Goal: Communication & Community: Share content

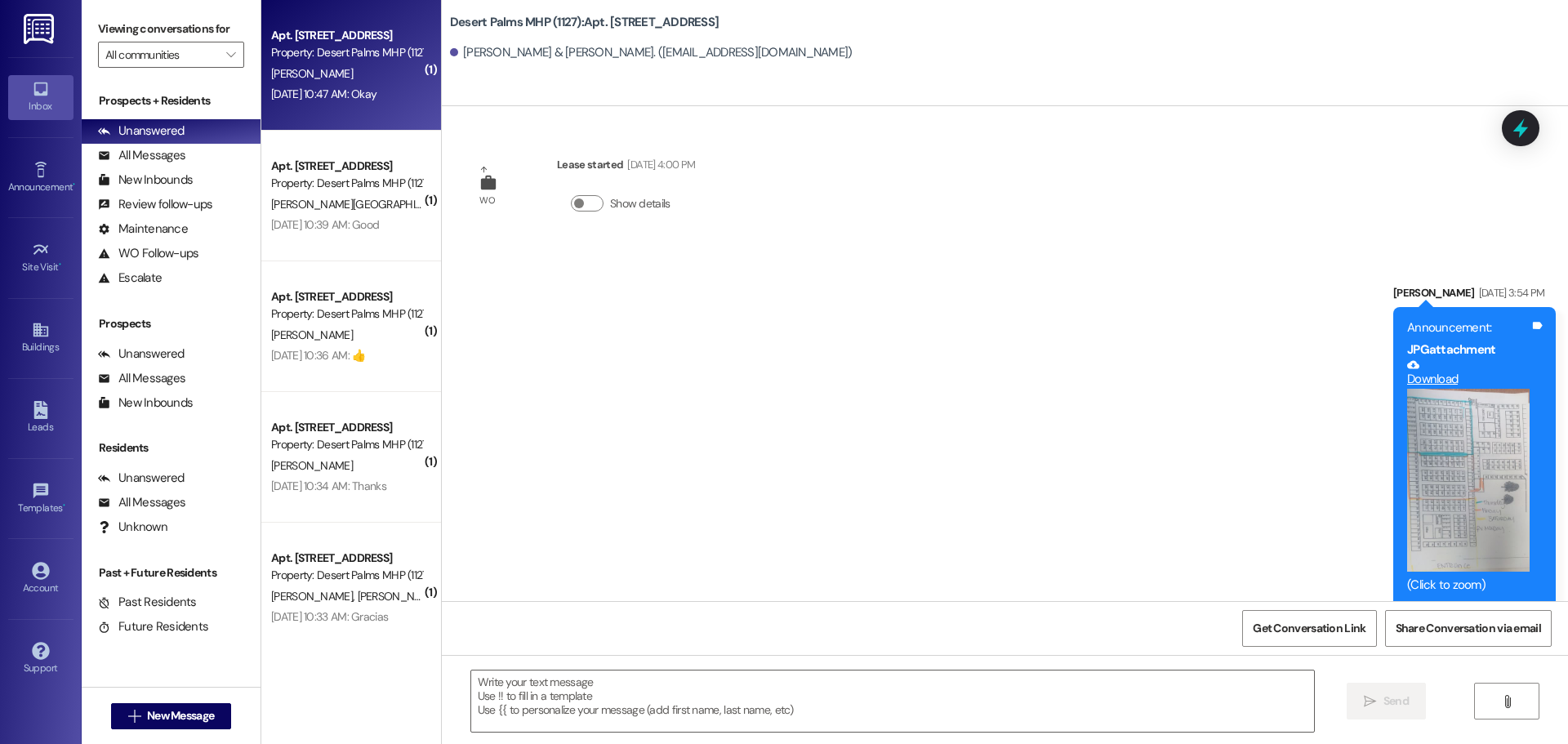
scroll to position [76249, 0]
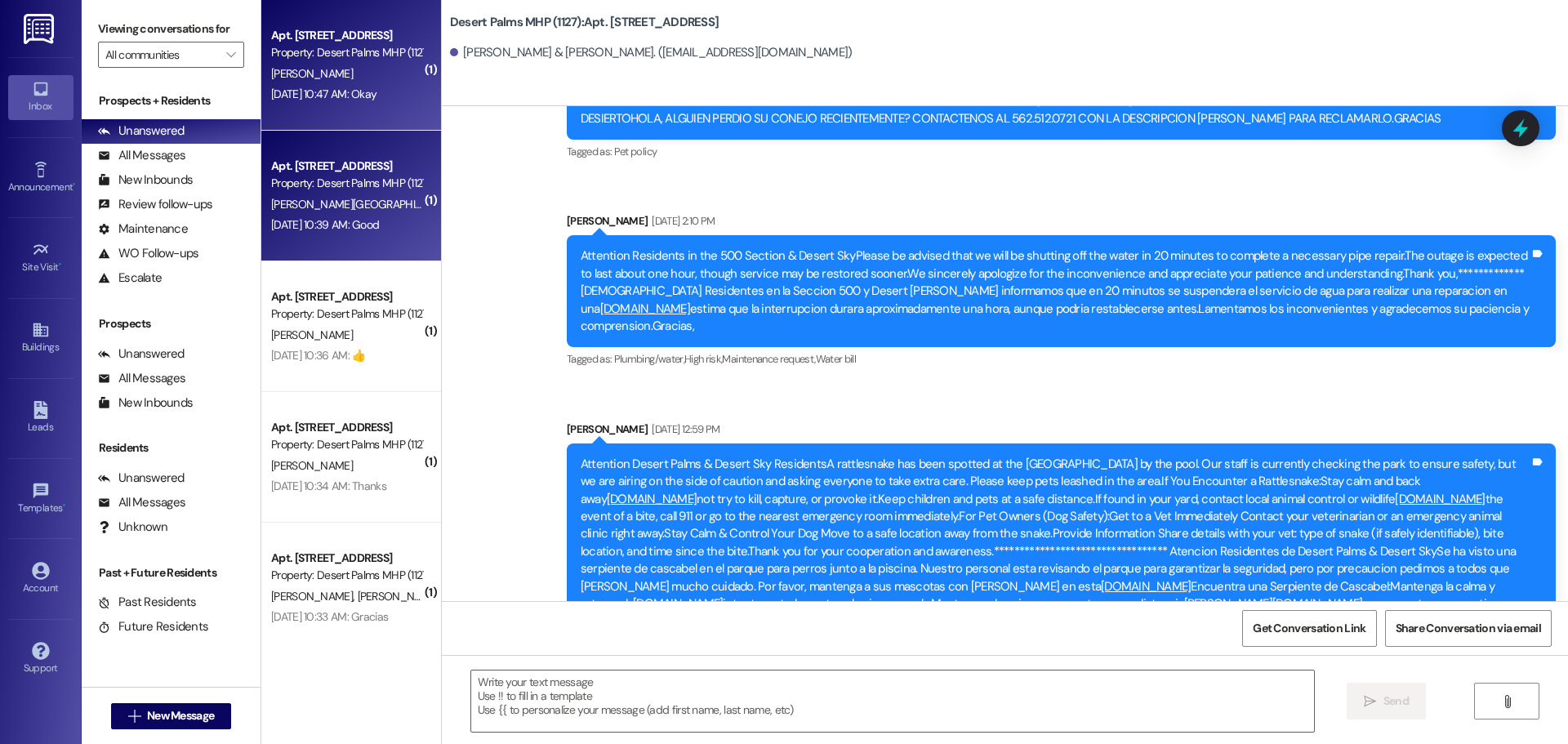
click at [364, 219] on div "[DATE] 10:39 AM: Good [DATE] 10:39 AM: Good" at bounding box center [325, 224] width 108 height 15
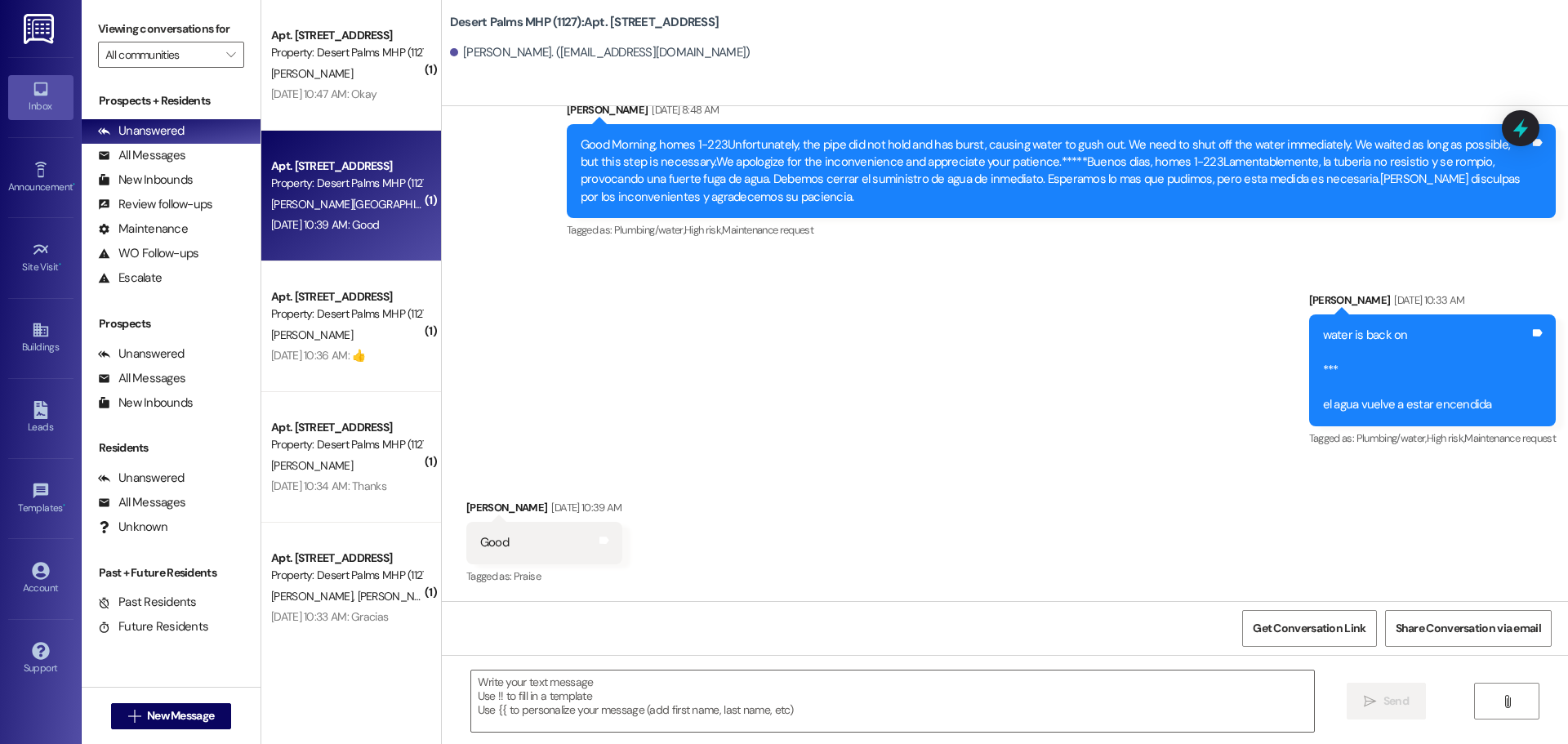
scroll to position [1626, 0]
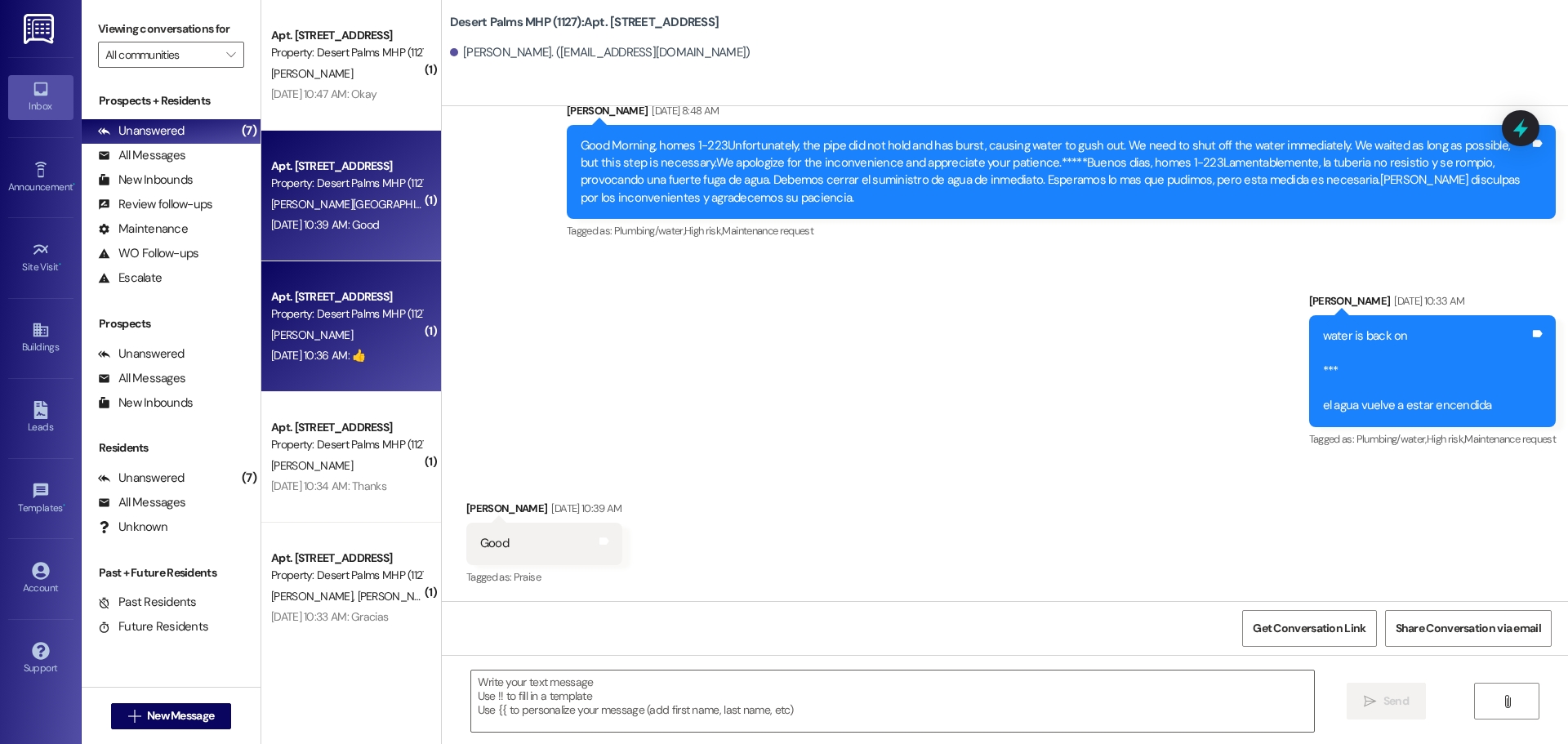
click at [349, 337] on div "[PERSON_NAME]" at bounding box center [347, 335] width 154 height 20
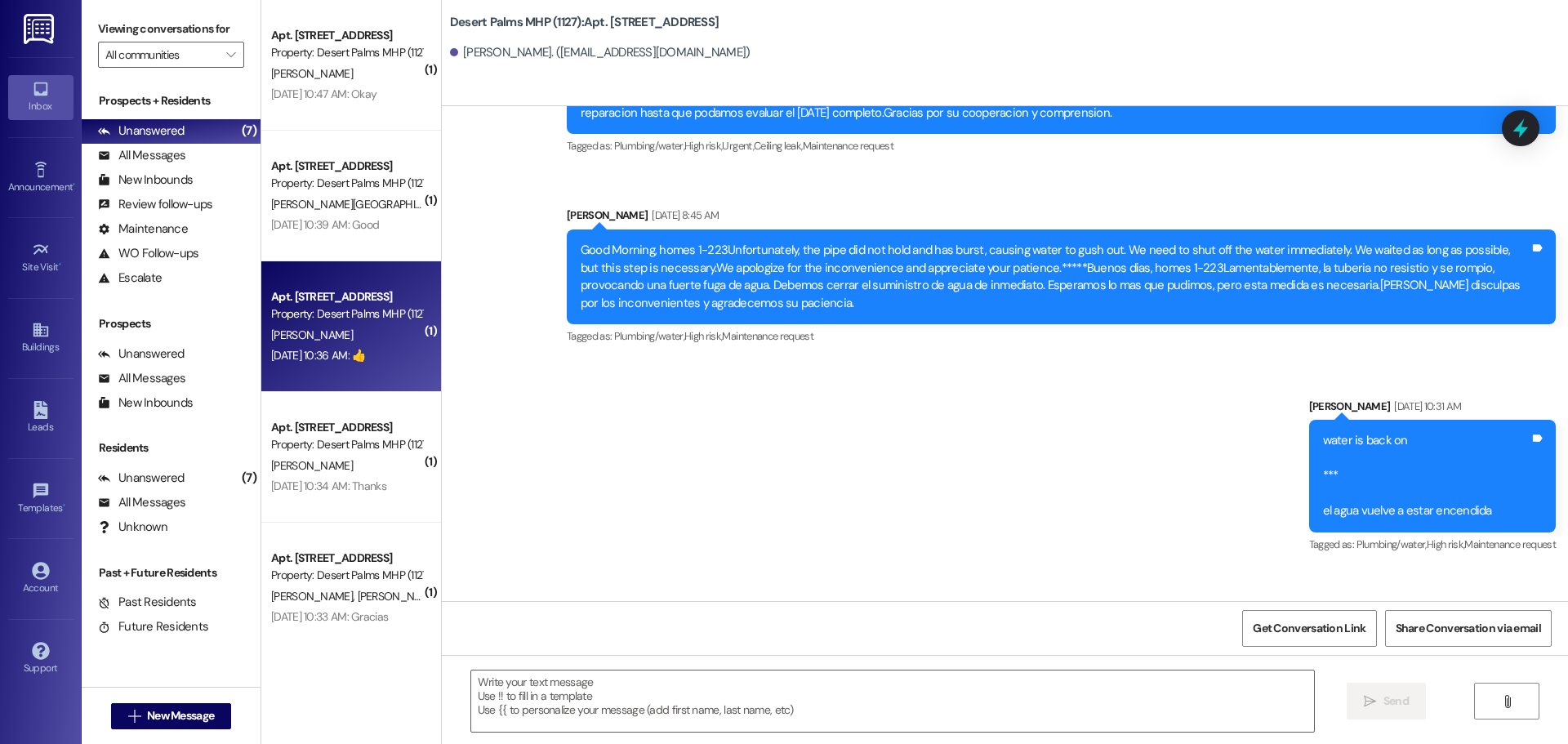
scroll to position [14681, 0]
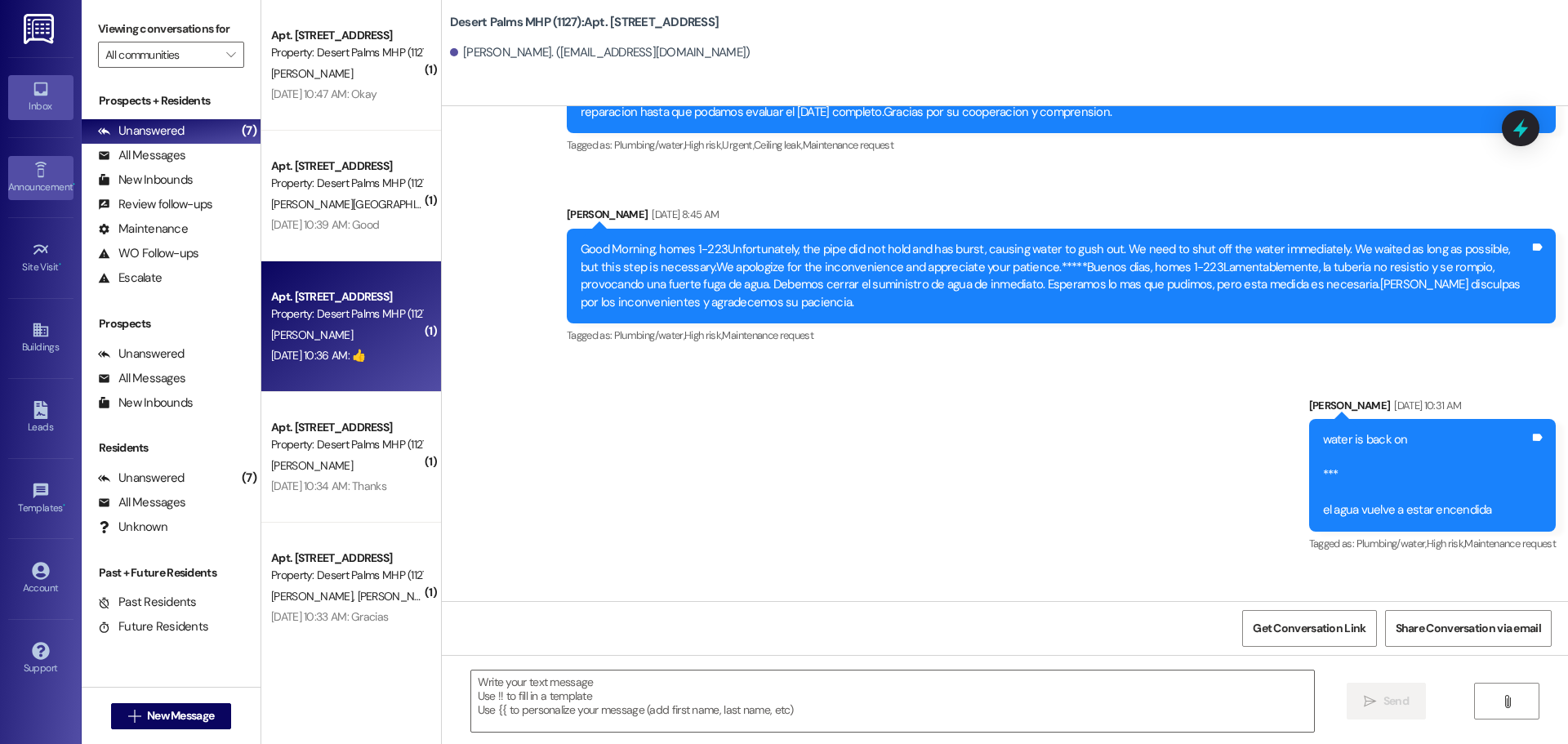
click at [54, 163] on link "Announcement •" at bounding box center [41, 178] width 65 height 44
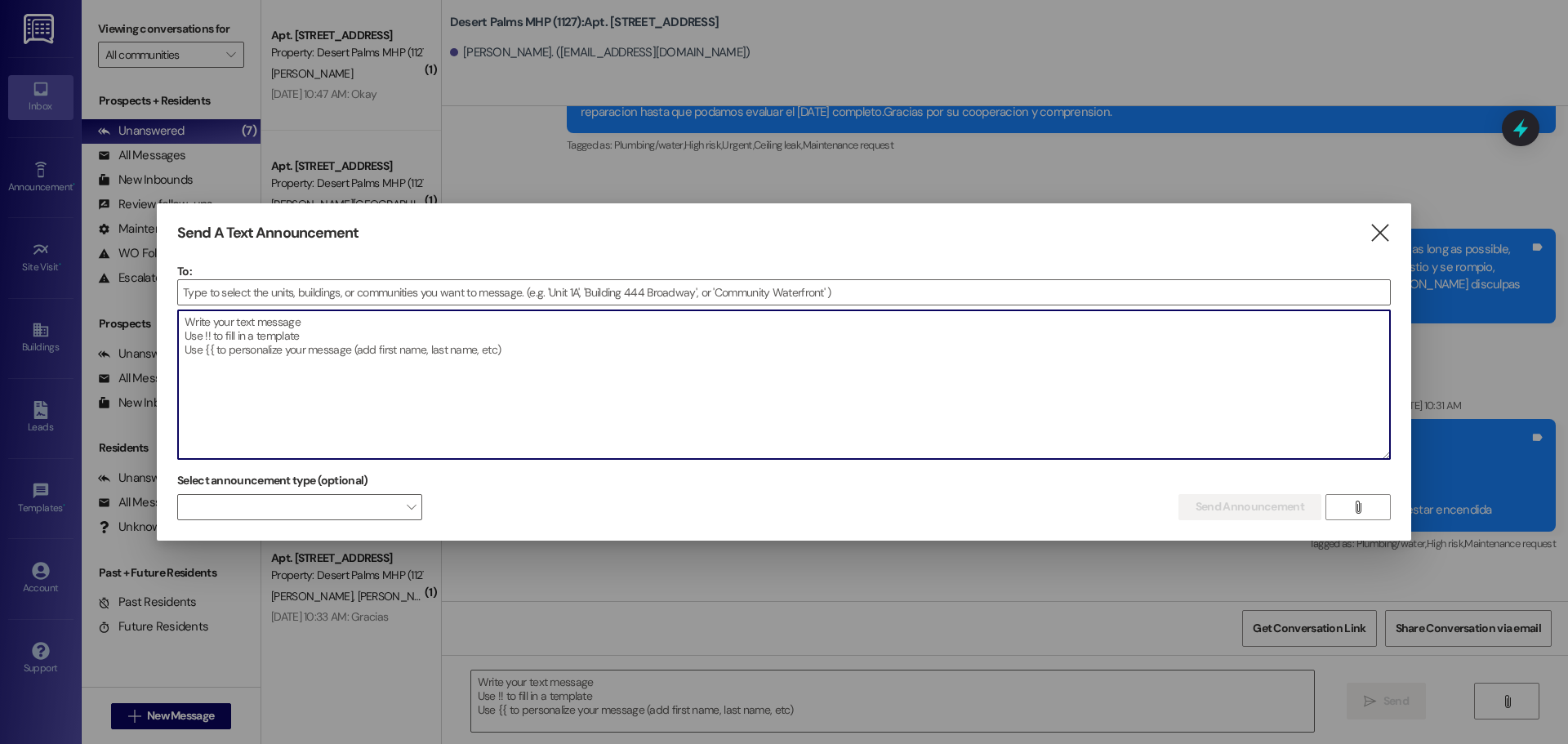
click at [422, 347] on textarea at bounding box center [784, 384] width 1213 height 149
paste textarea "Desert Palms Residents: [DATE][DATE] (1–2 PM), [DEMOGRAPHIC_DATA] entered the p…"
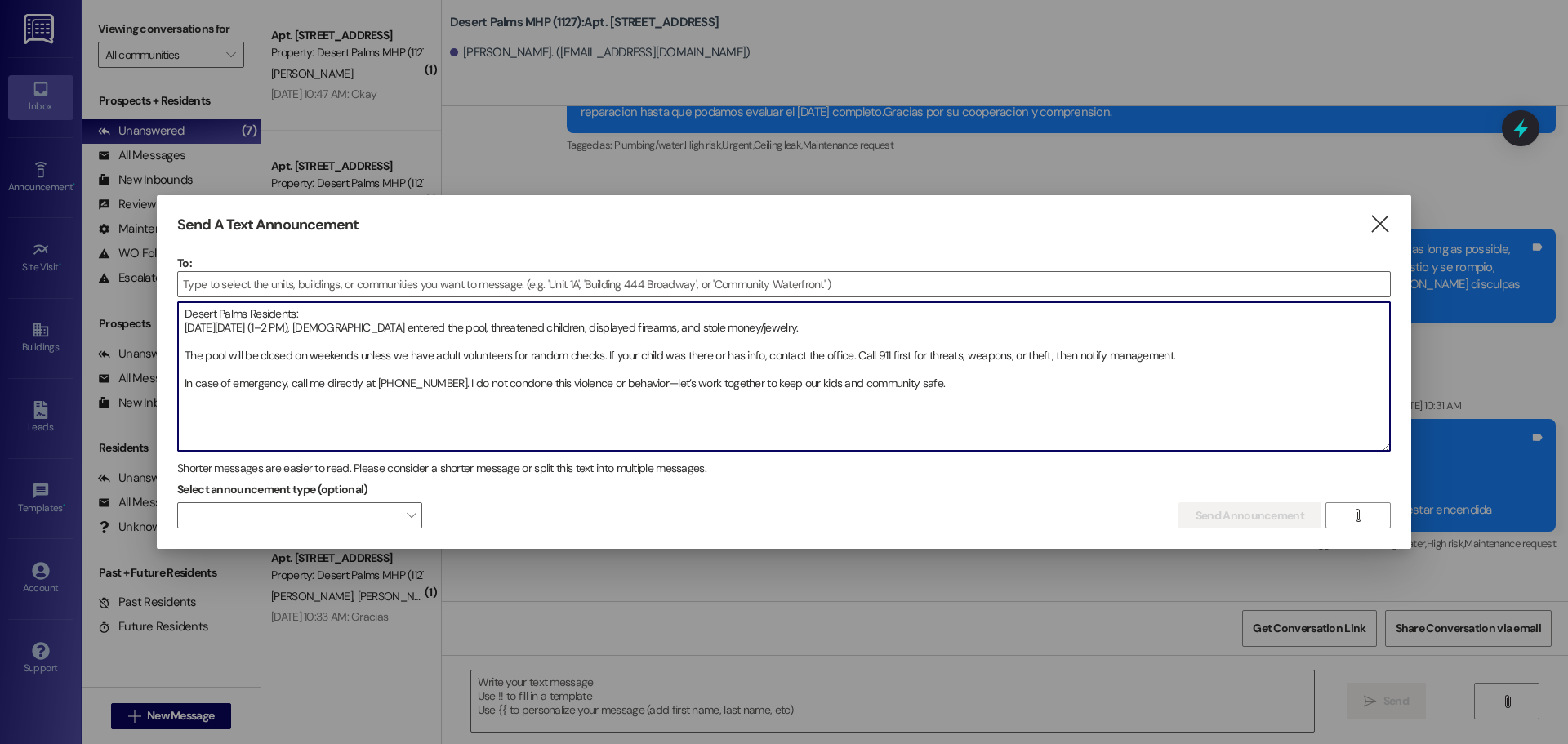
drag, startPoint x: 981, startPoint y: 381, endPoint x: 992, endPoint y: 390, distance: 14.2
click at [985, 385] on textarea "Desert Palms Residents: On Sunday, Sept. 21 (1–2 PM), non-residents entered the…" at bounding box center [784, 376] width 1213 height 149
type textarea "Desert Palms Residents: On Sunday, Sept. 21 (1–2 PM), non-residents entered the…"
drag, startPoint x: 999, startPoint y: 402, endPoint x: -168, endPoint y: 236, distance: 1178.7
click at [0, 236] on html "Inbox Go to Inbox Announcement • Send A Text Announcement Site Visit • Go to Si…" at bounding box center [784, 372] width 1568 height 744
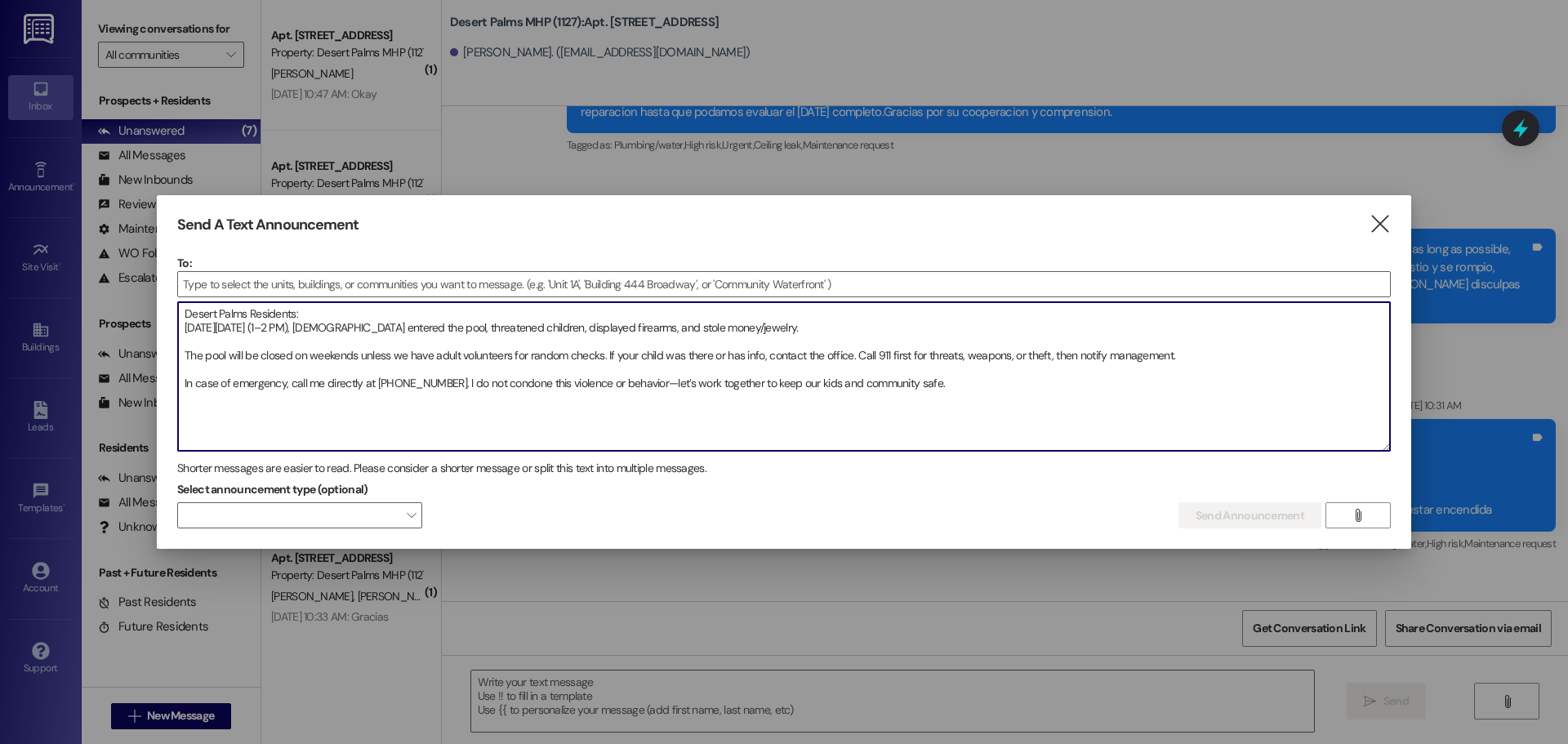
click at [1025, 345] on textarea "Desert Palms Residents: On Sunday, Sept. 21 (1–2 PM), non-residents entered the…" at bounding box center [784, 376] width 1213 height 149
click at [1377, 227] on icon "" at bounding box center [1379, 224] width 22 height 17
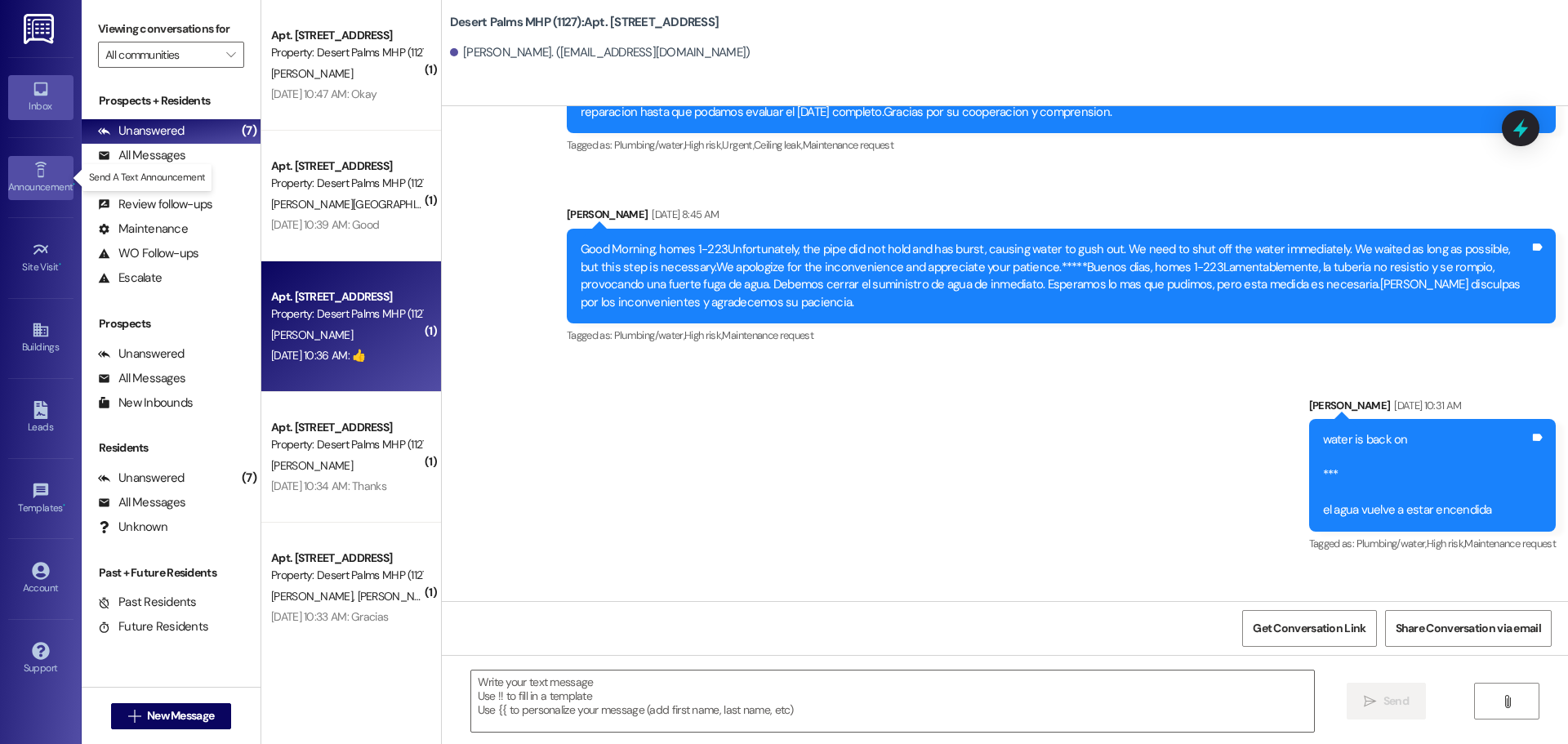
click at [8, 177] on link "Announcement •" at bounding box center [41, 178] width 65 height 44
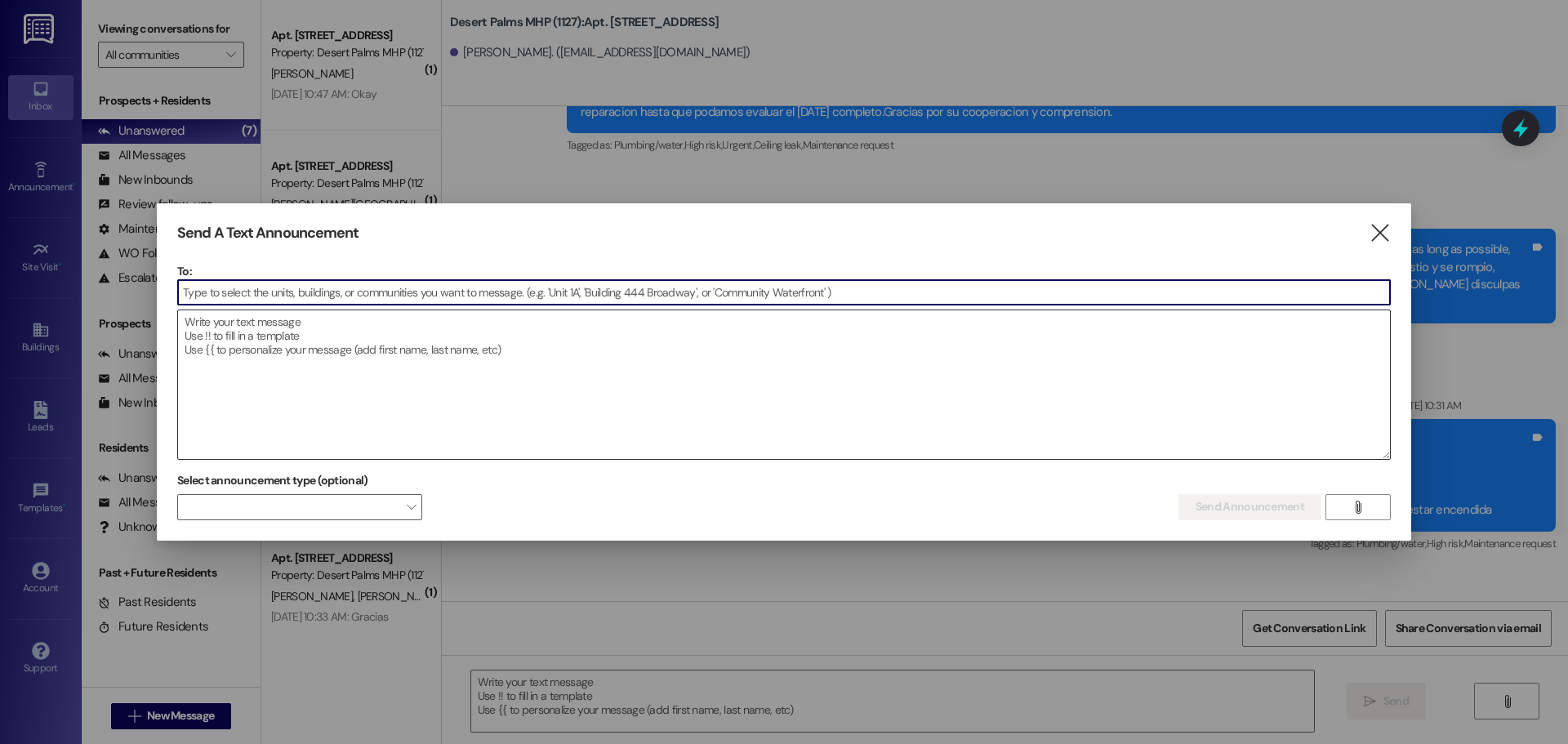
click at [339, 351] on textarea at bounding box center [784, 384] width 1213 height 149
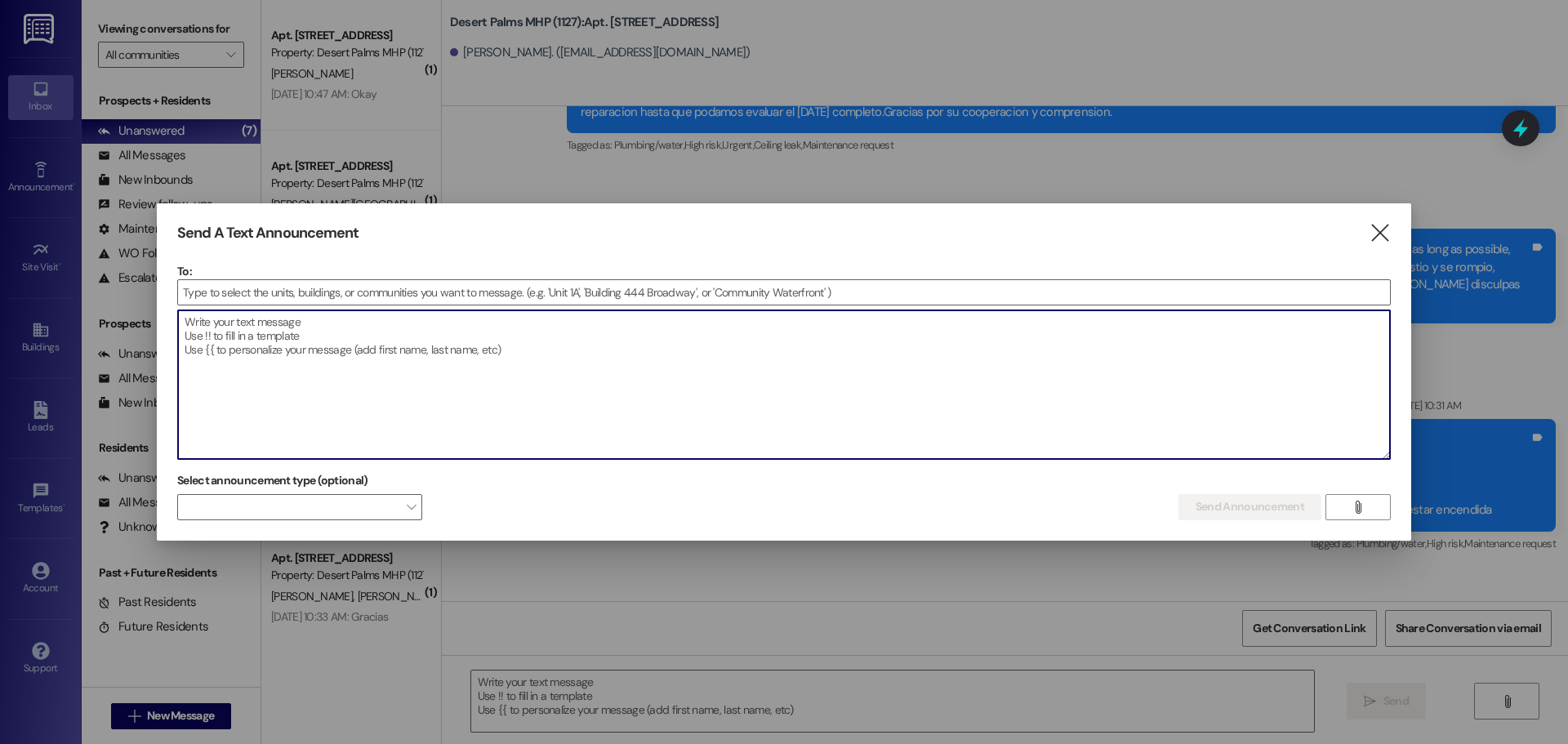
drag, startPoint x: 462, startPoint y: 339, endPoint x: 518, endPoint y: 347, distance: 56.6
click at [459, 346] on textarea at bounding box center [784, 384] width 1213 height 149
drag, startPoint x: 554, startPoint y: 349, endPoint x: 155, endPoint y: 346, distance: 399.0
click at [155, 346] on div "Send A Text Announcement  To:  Drop image file here Select announcement type …" at bounding box center [784, 372] width 1568 height 744
paste textarea "esert Palms Residents: At the pool by the office, on Sunday, Sept. 21 (1–2 PM),…"
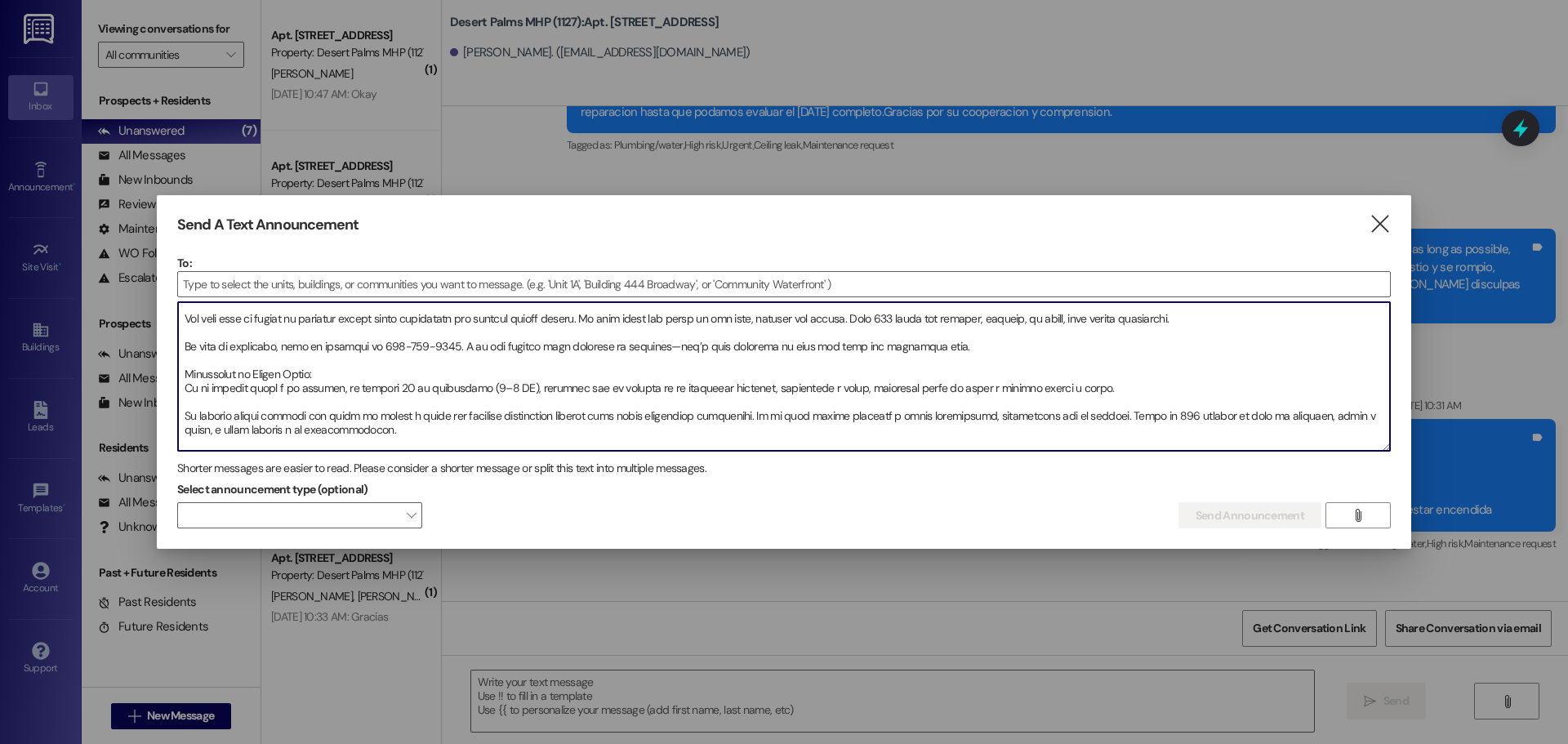
scroll to position [17, 0]
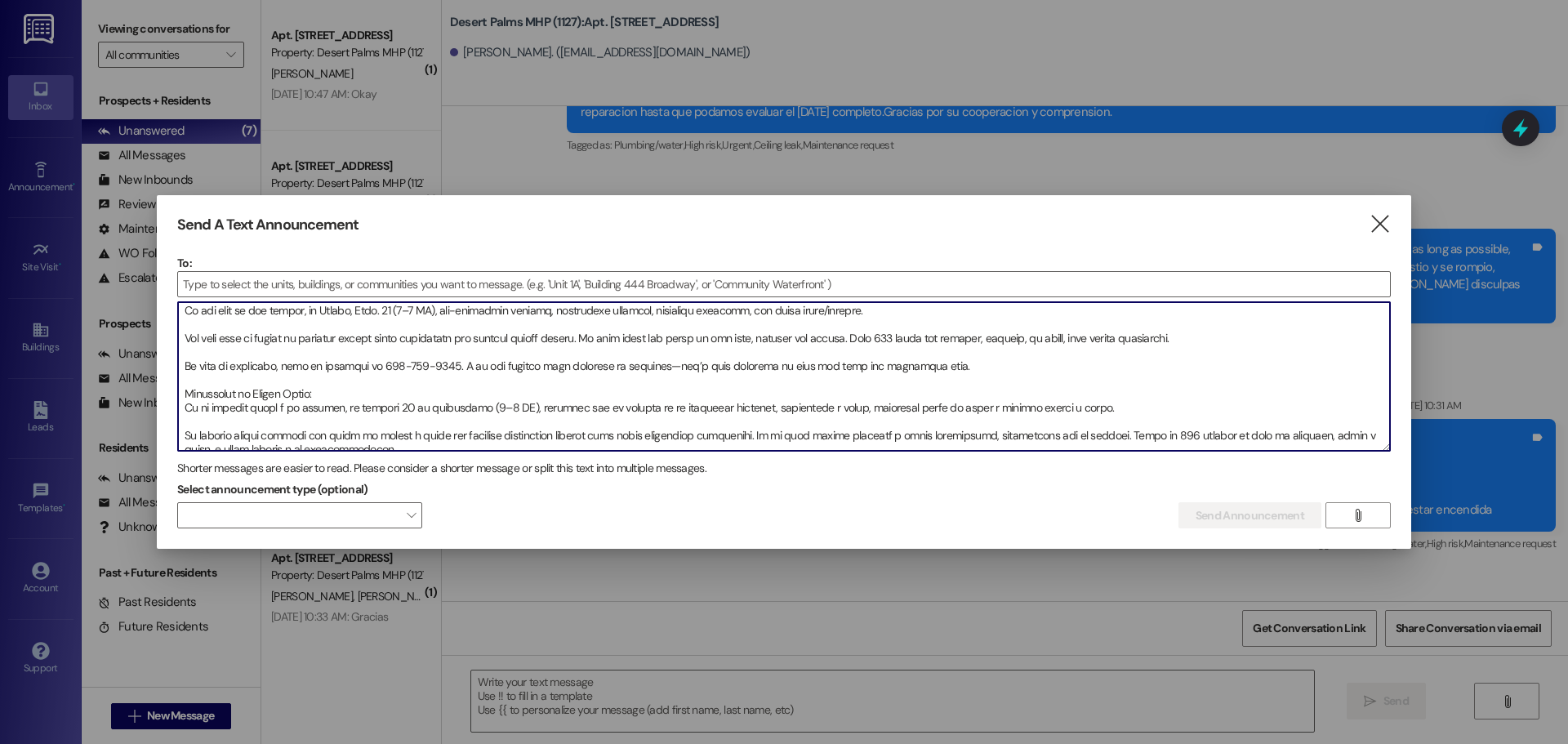
click at [943, 367] on textarea at bounding box center [784, 376] width 1213 height 149
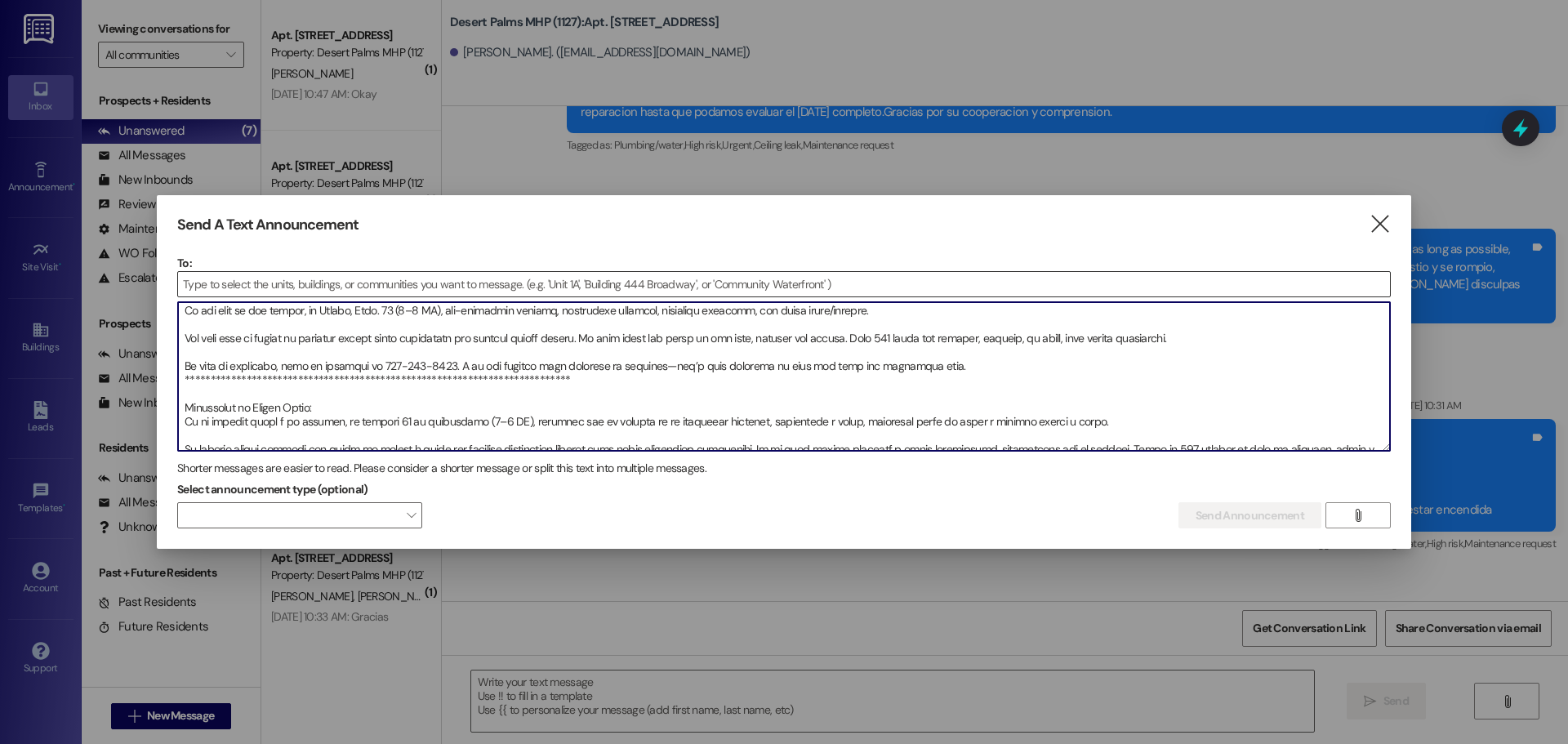
type textarea "**********"
drag, startPoint x: 458, startPoint y: 283, endPoint x: 437, endPoint y: 288, distance: 21.6
click at [453, 286] on input at bounding box center [784, 284] width 1213 height 25
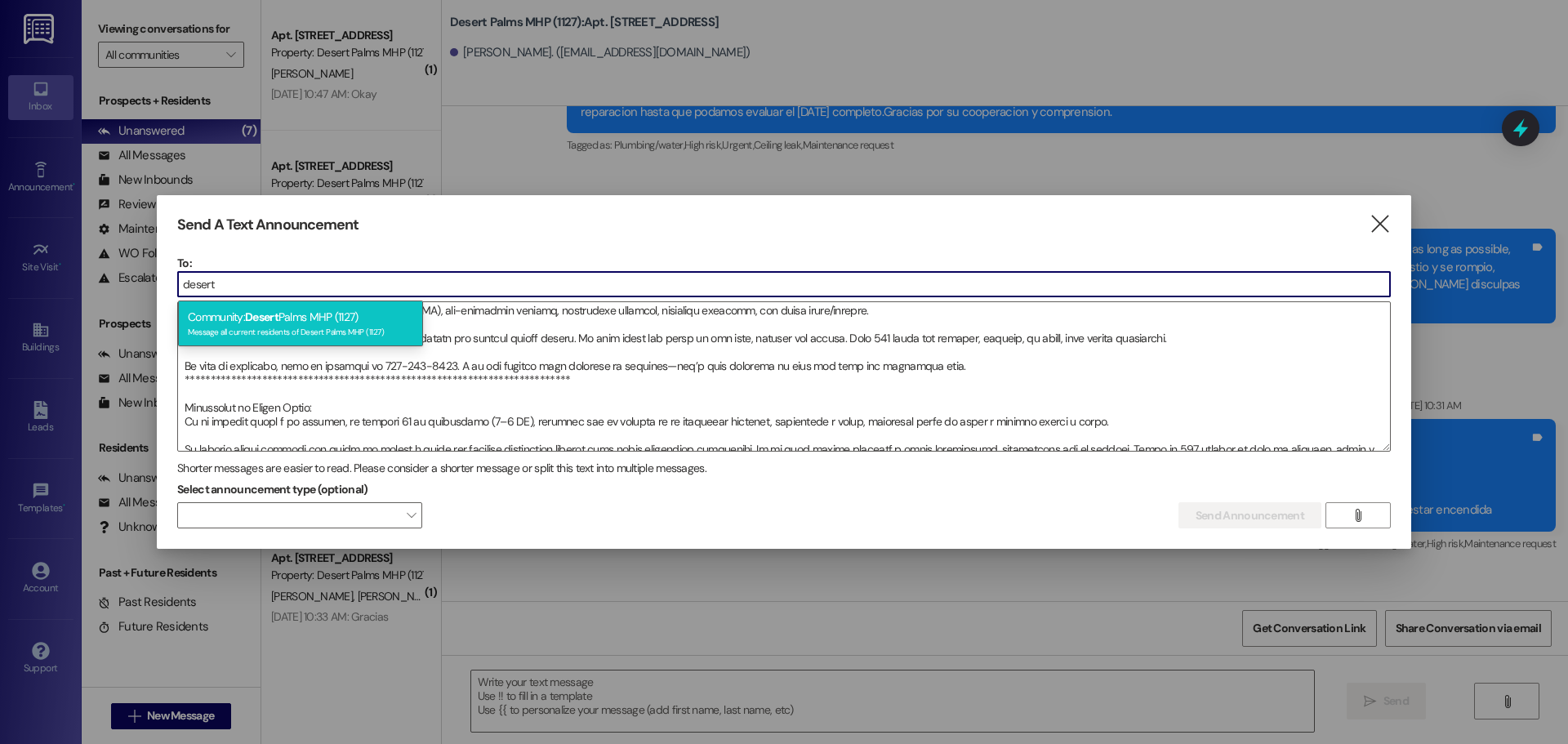
type input "desert"
click at [363, 319] on div "Community: Desert Palms MHP (1127) Message all current residents of Desert Palm…" at bounding box center [301, 324] width 245 height 47
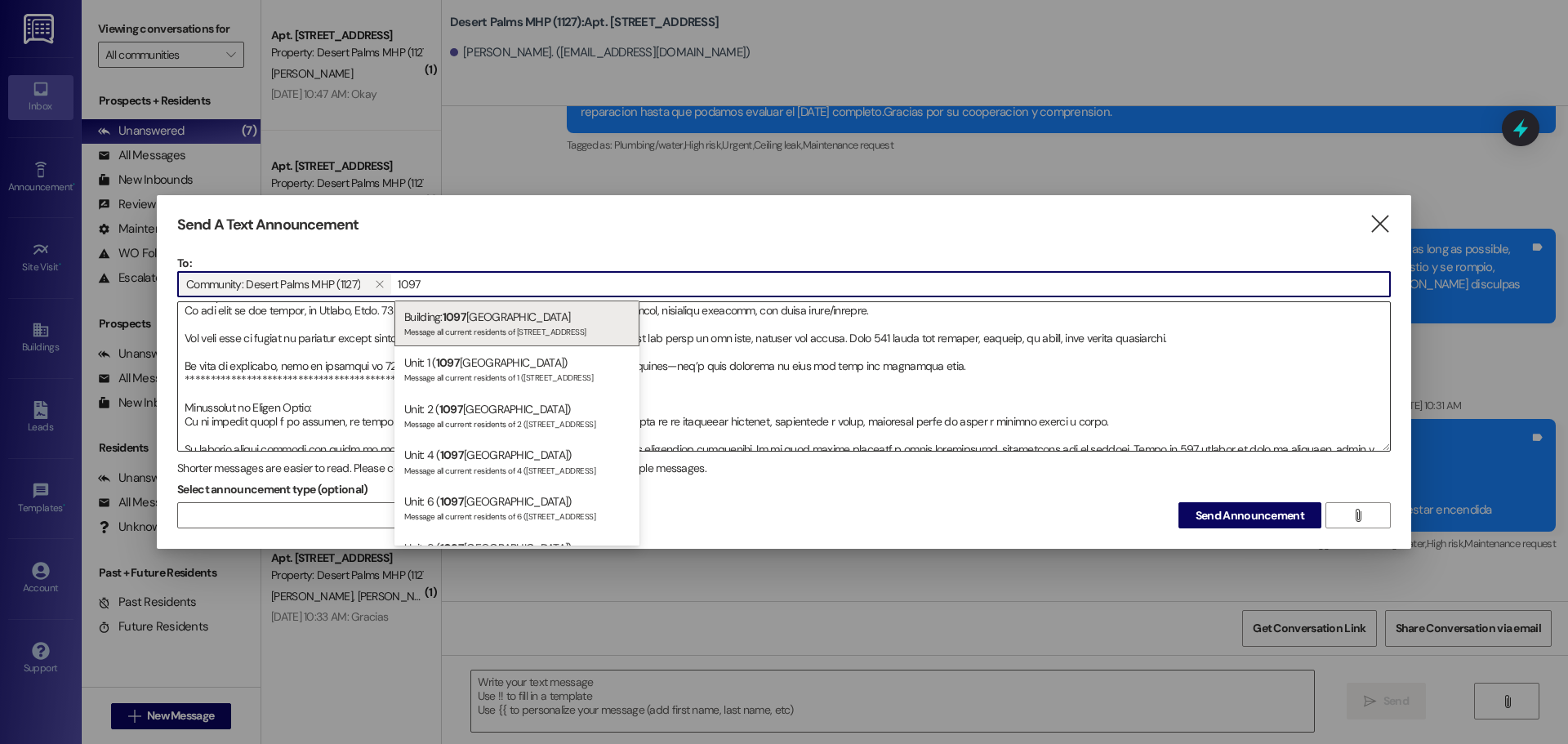
type input "1097"
click at [495, 314] on div "Building: 1097 North State Street Message all current residents of 1097 North S…" at bounding box center [517, 324] width 245 height 47
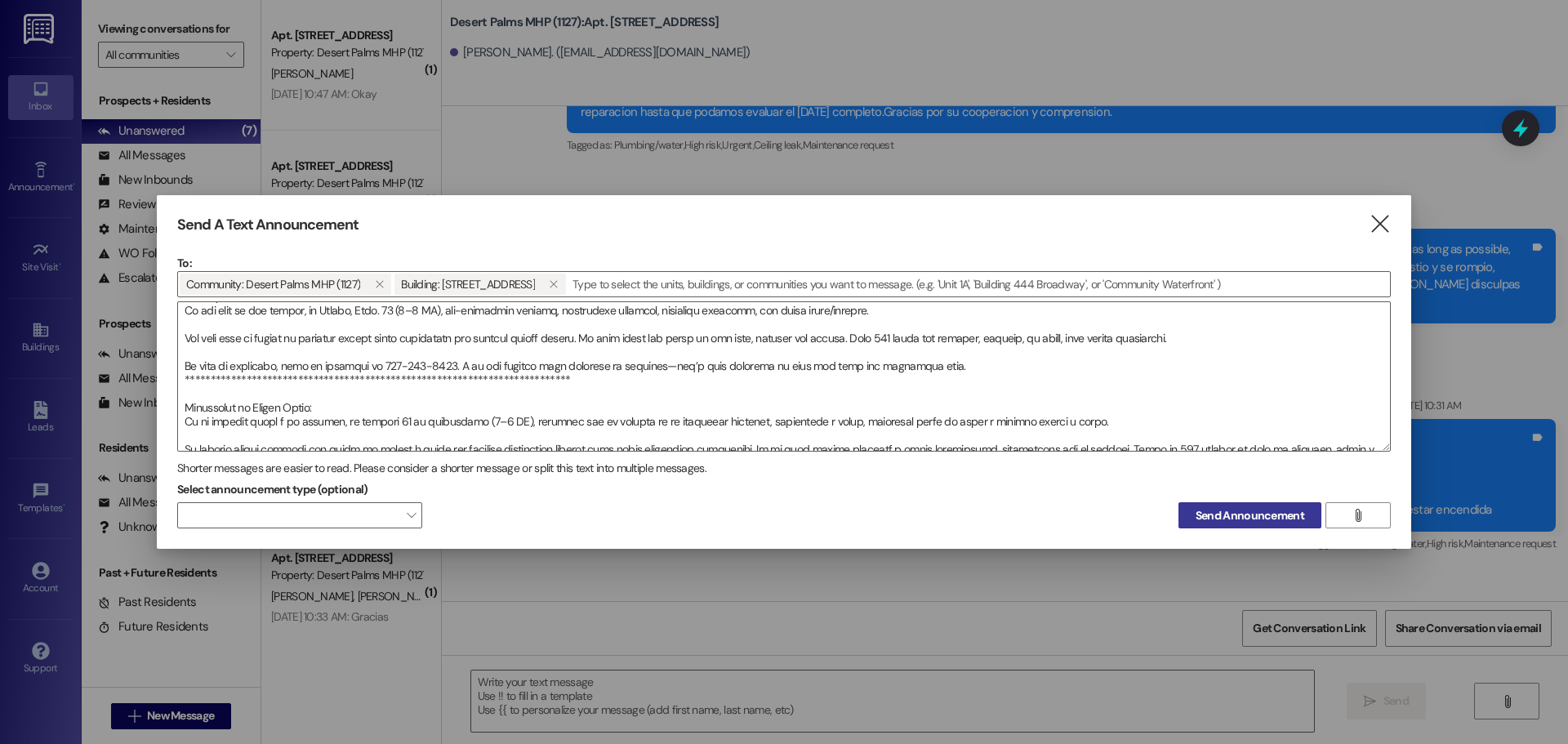
click at [1244, 512] on span "Send Announcement" at bounding box center [1250, 515] width 108 height 17
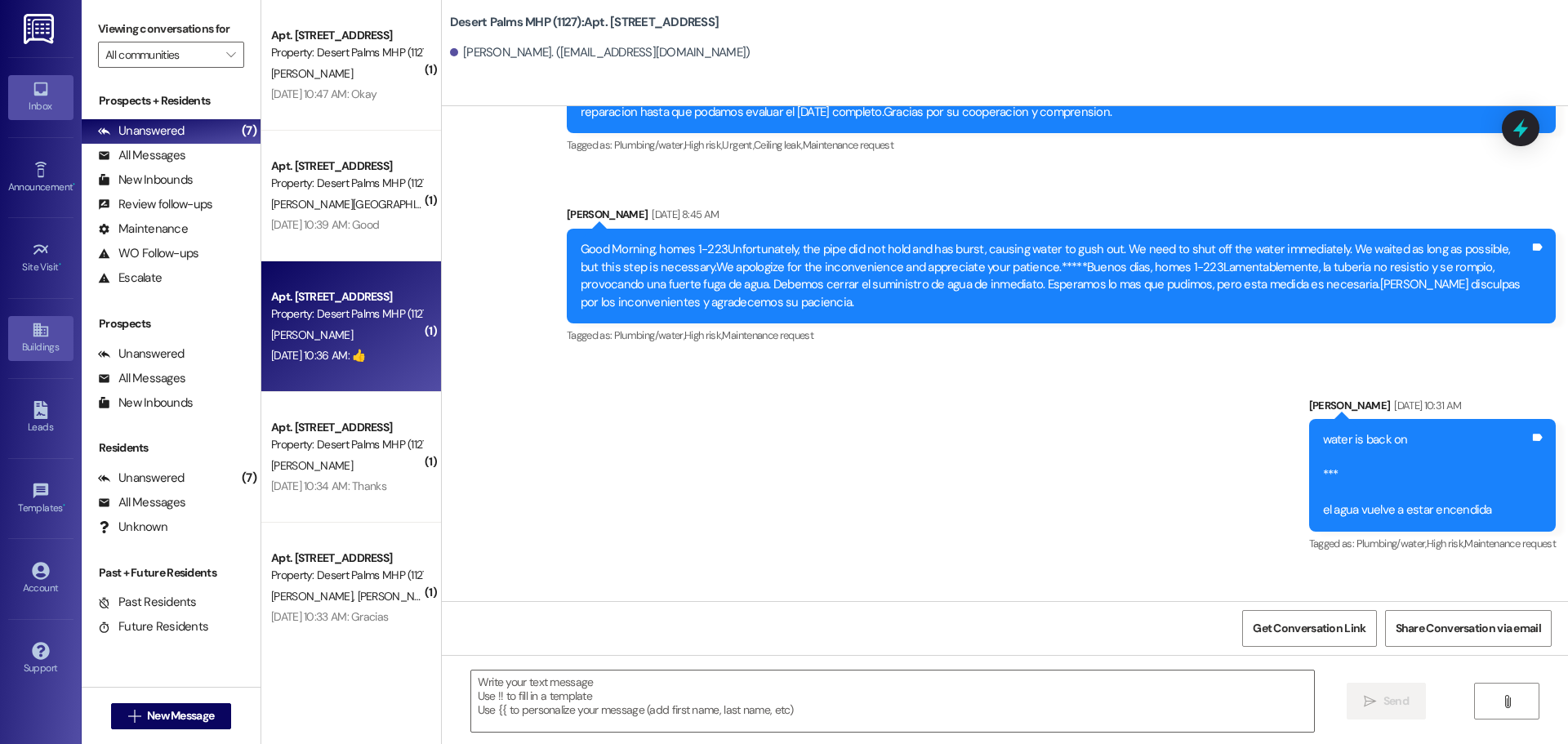
scroll to position [14680, 0]
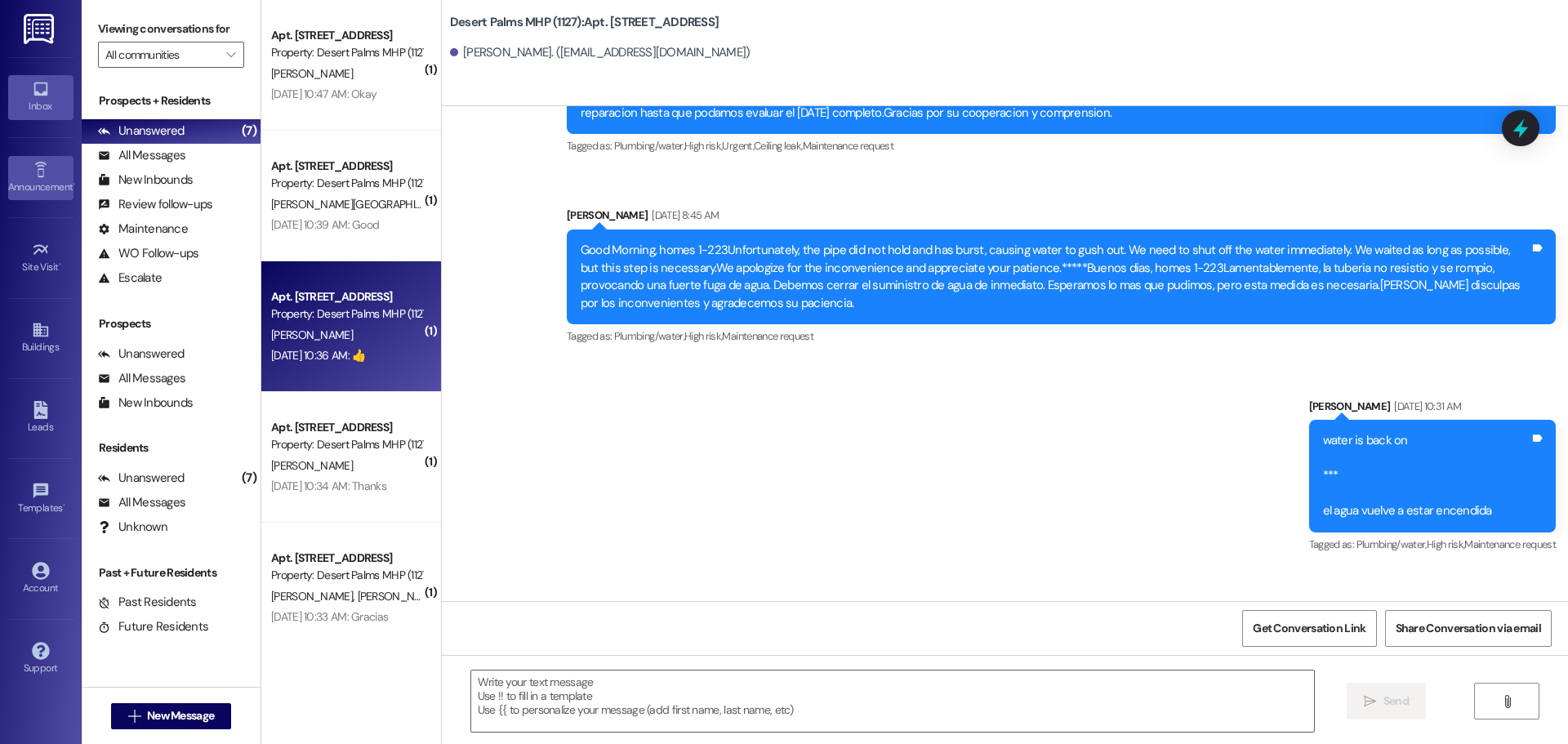
click at [39, 162] on icon at bounding box center [41, 169] width 18 height 18
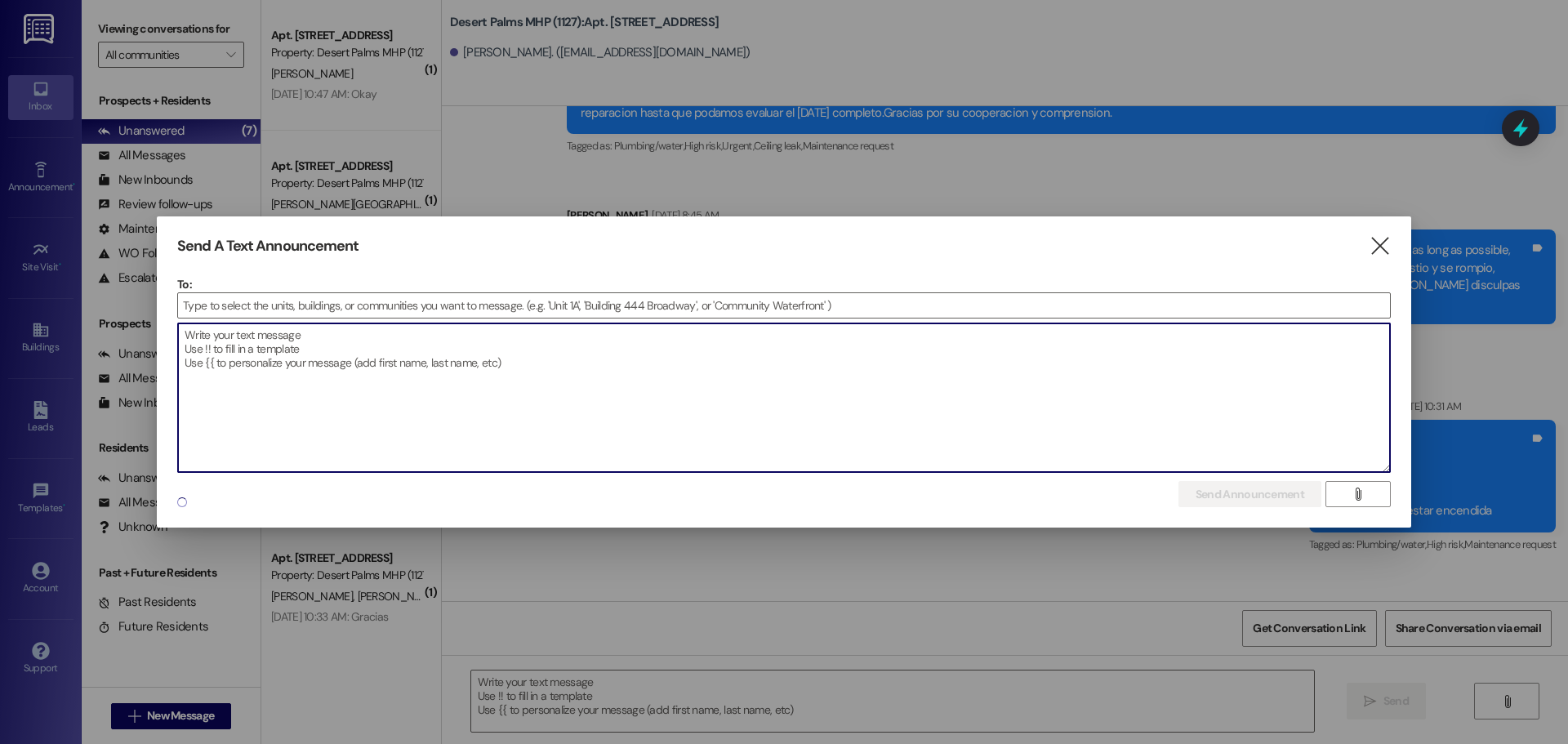
click at [743, 425] on textarea at bounding box center [784, 398] width 1213 height 149
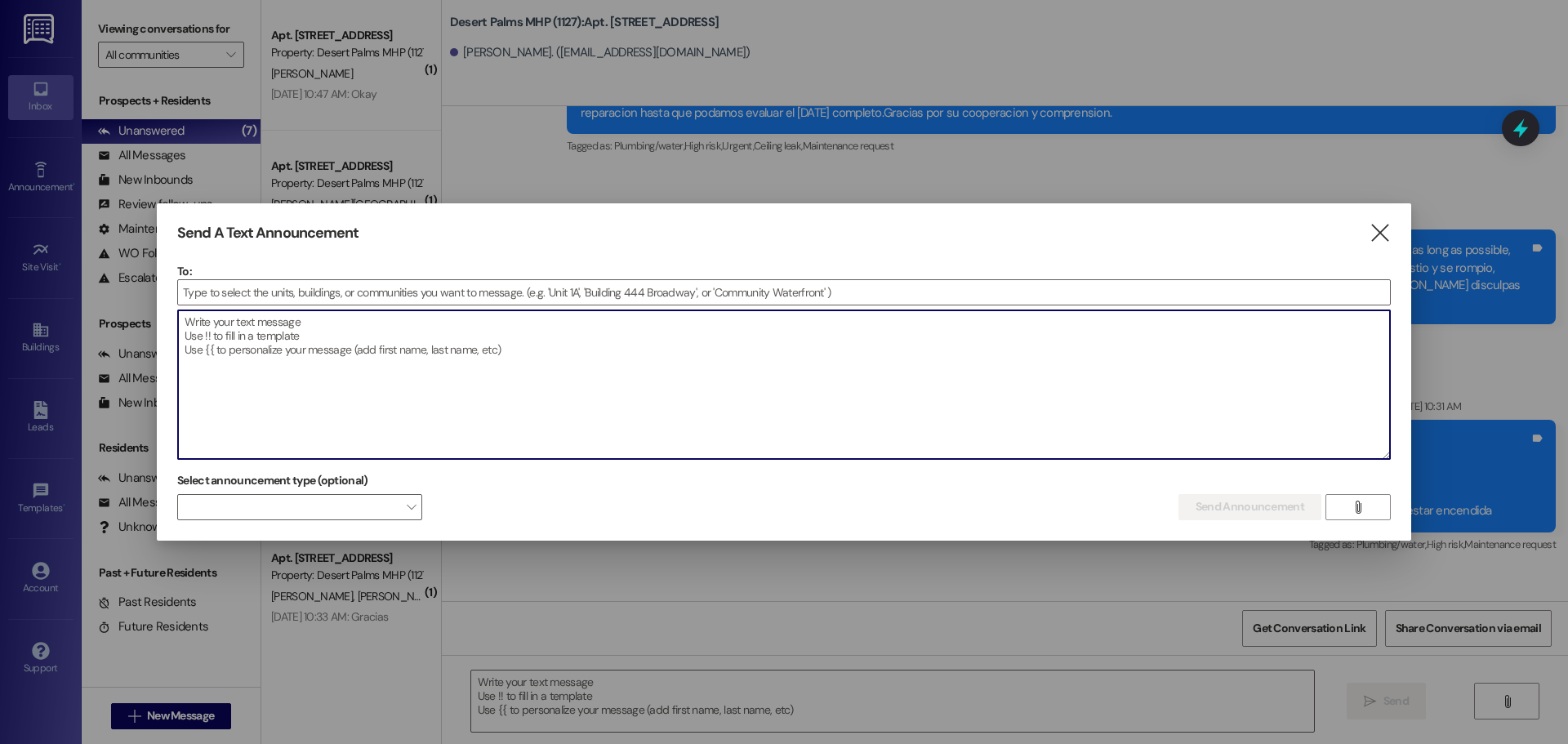
paste textarea "Desert Palms Residents: At the pool by the office, on Sunday, Sept. 21 (1–2 PM)…"
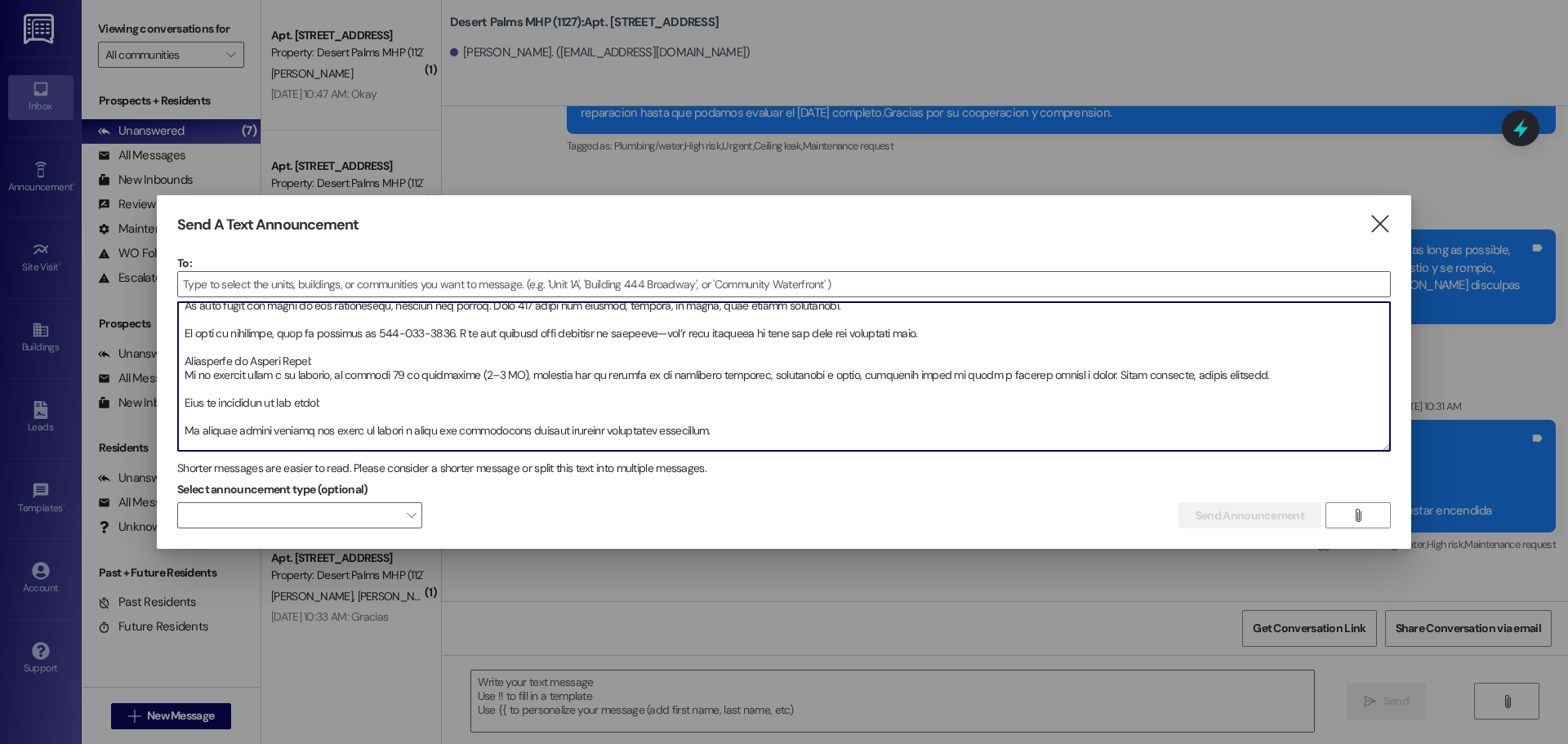
scroll to position [118, 0]
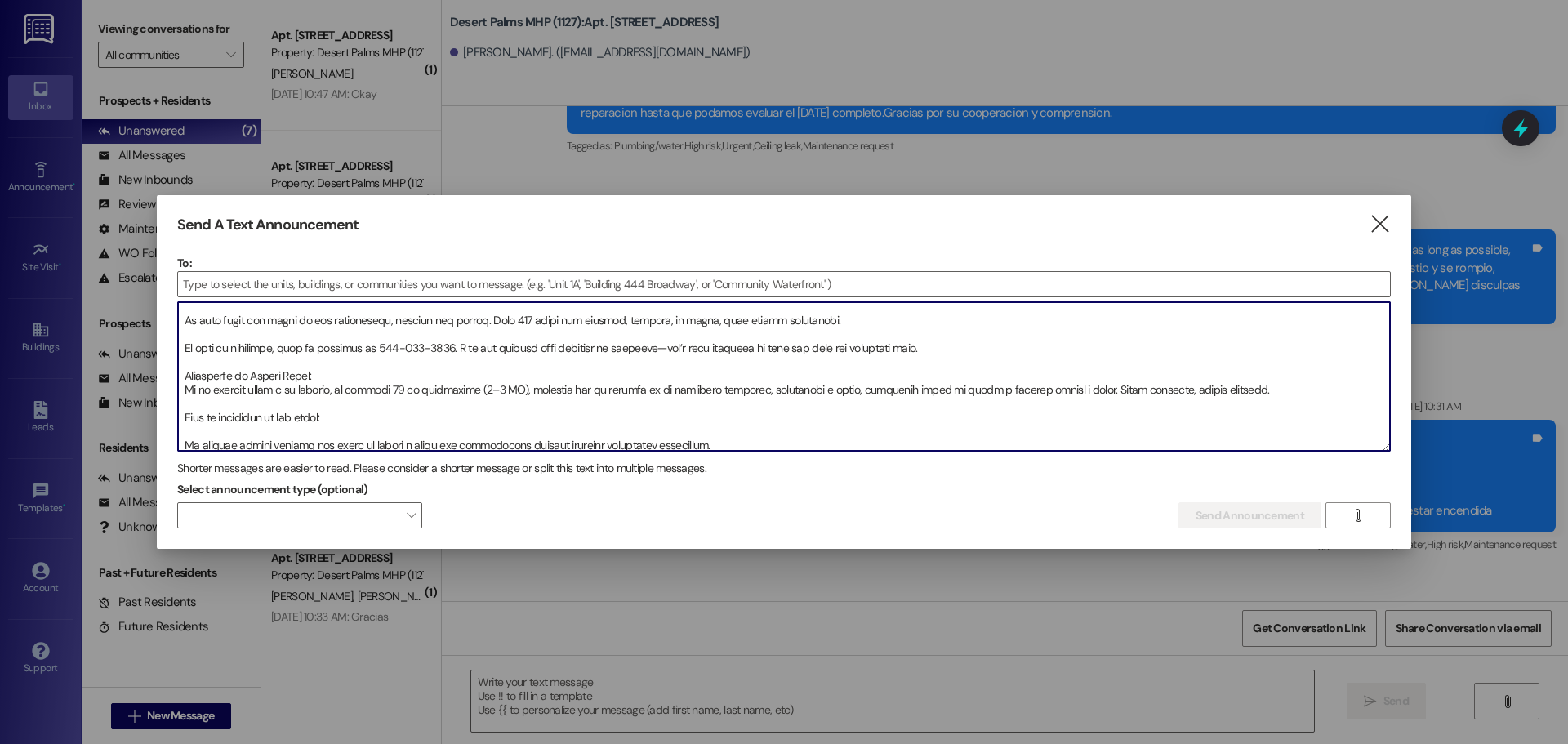
click at [1027, 357] on textarea at bounding box center [784, 376] width 1213 height 149
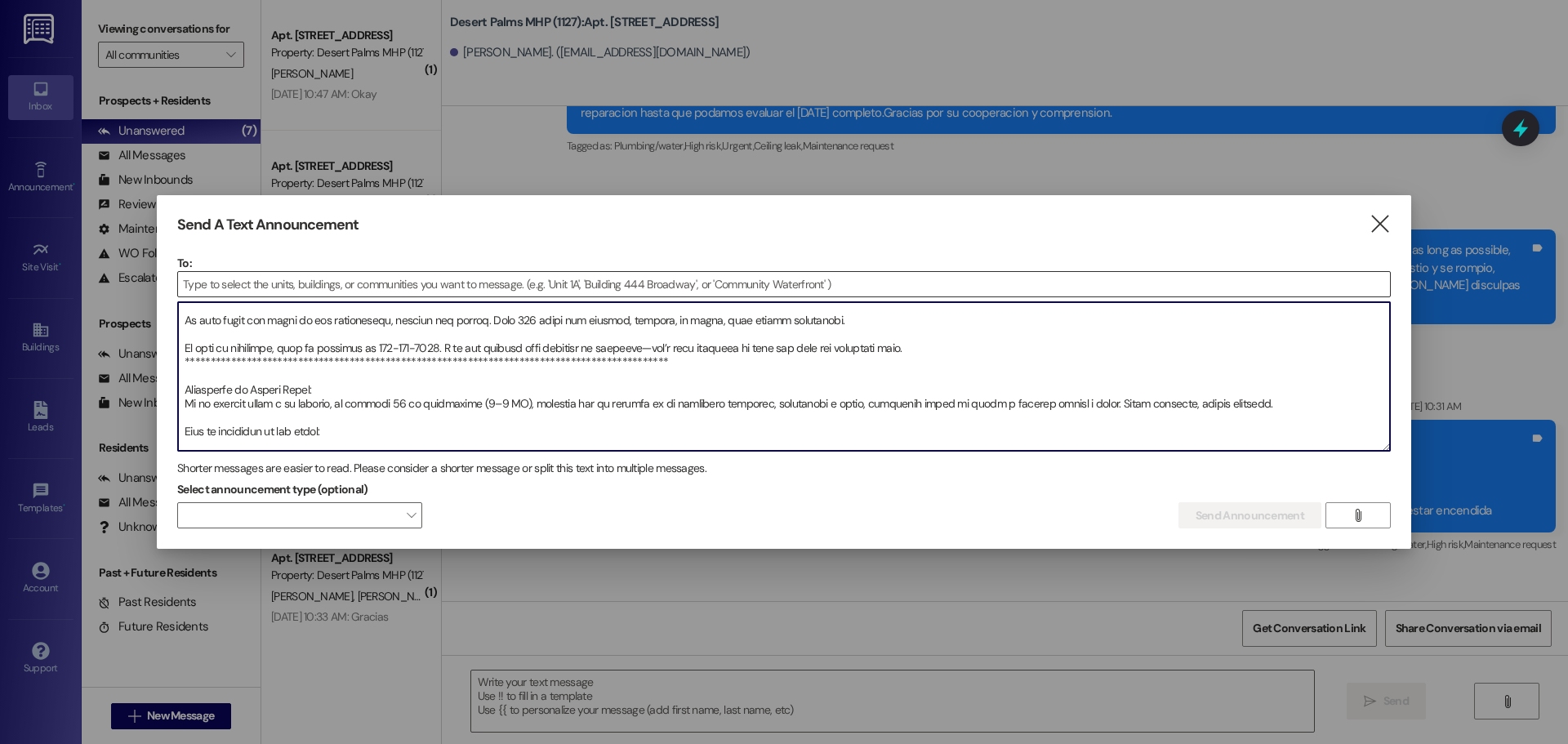
type textarea "**********"
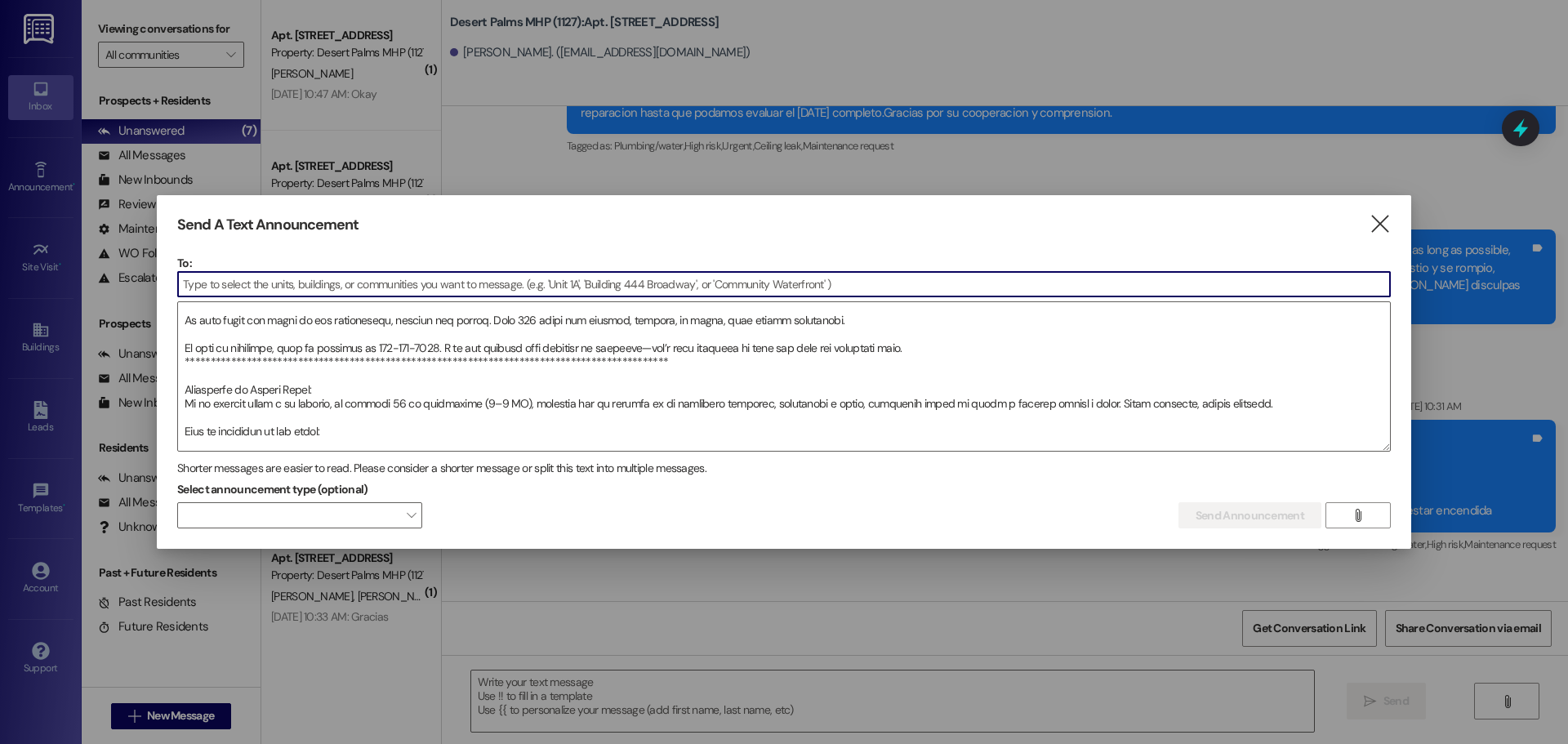
click at [227, 286] on input at bounding box center [784, 284] width 1213 height 25
type input "community"
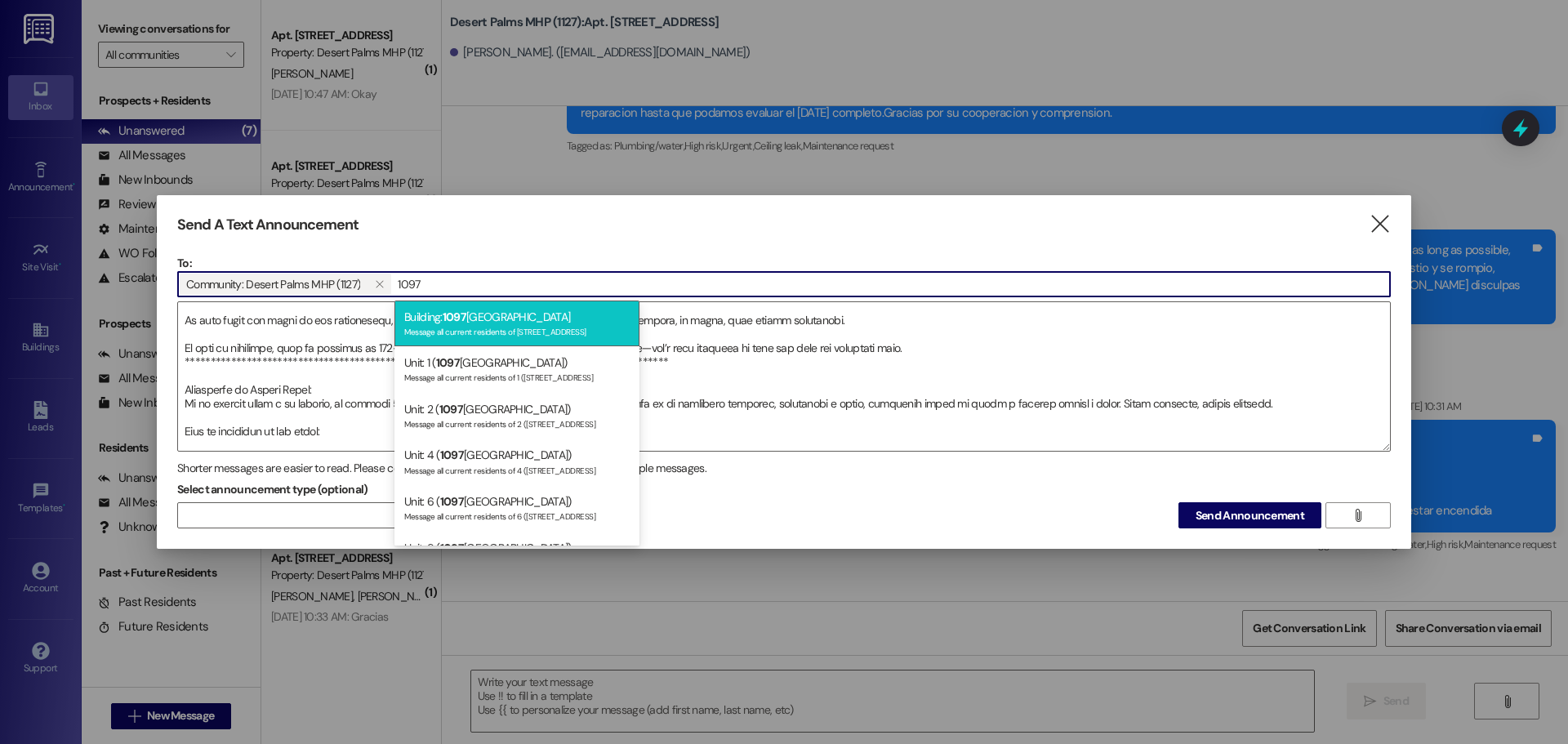
type input "1097"
click at [517, 332] on div "Message all current residents of [STREET_ADDRESS]" at bounding box center [518, 331] width 226 height 14
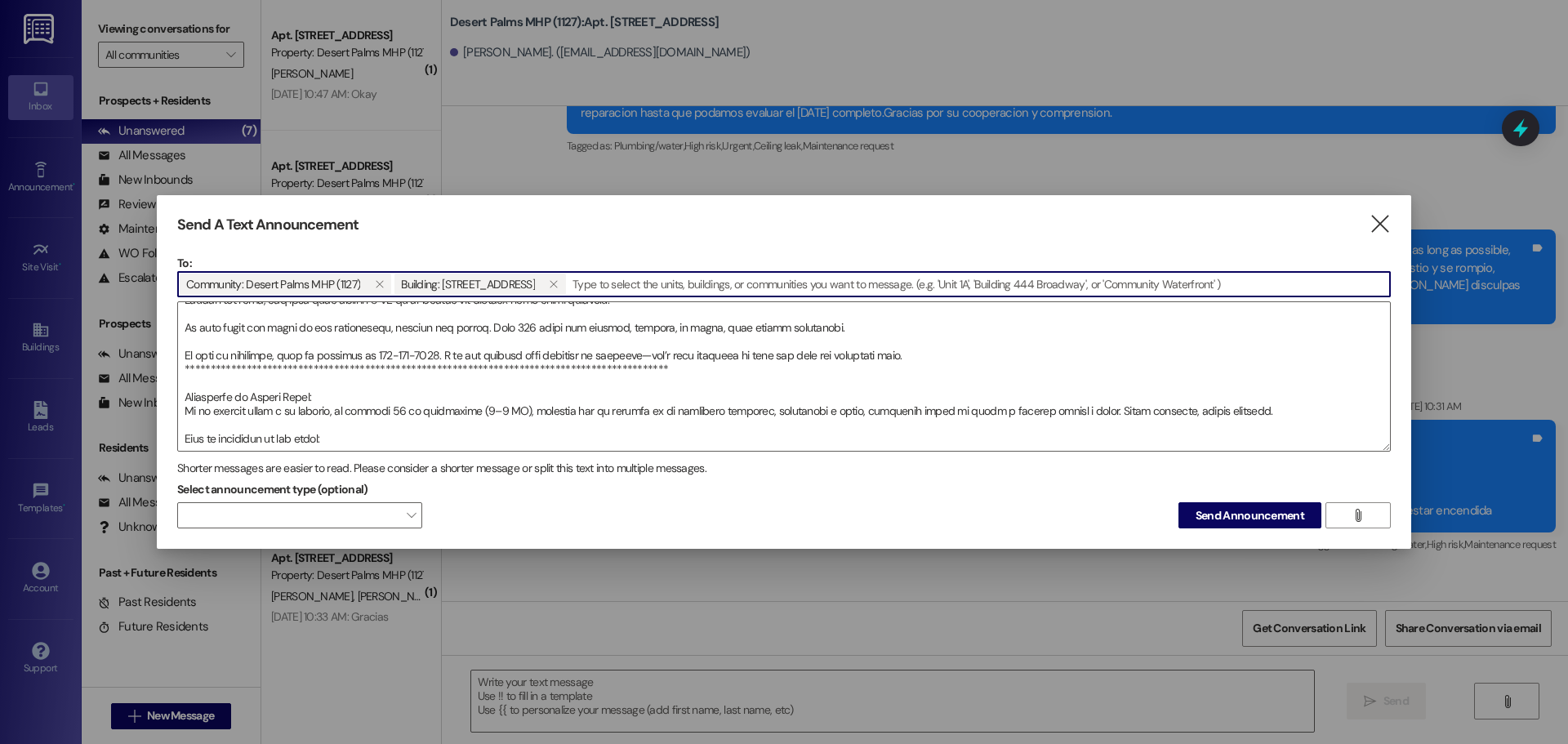
scroll to position [110, 0]
click at [1389, 220] on icon "" at bounding box center [1379, 224] width 22 height 17
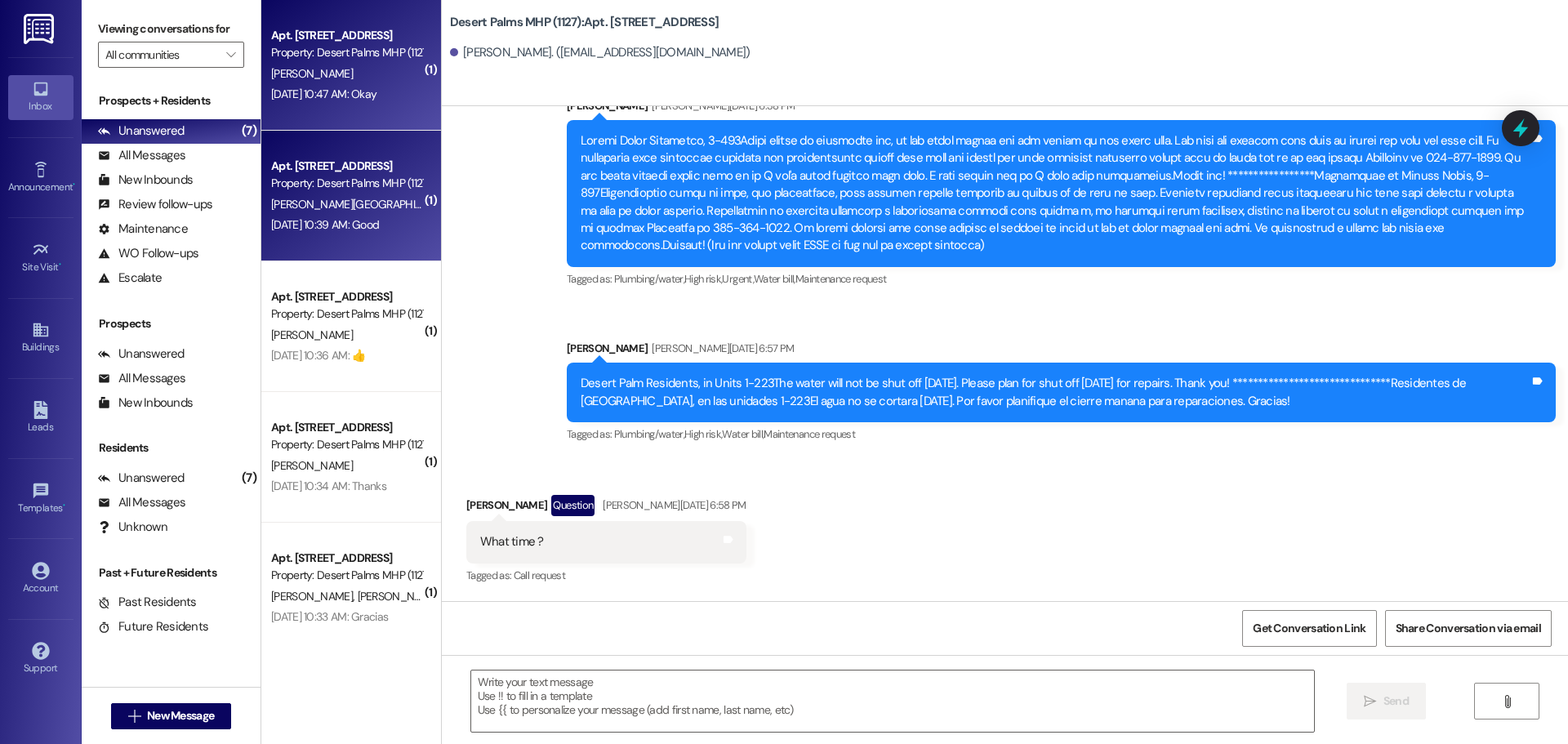
click at [336, 41] on div "Apt. [STREET_ADDRESS]" at bounding box center [347, 35] width 151 height 17
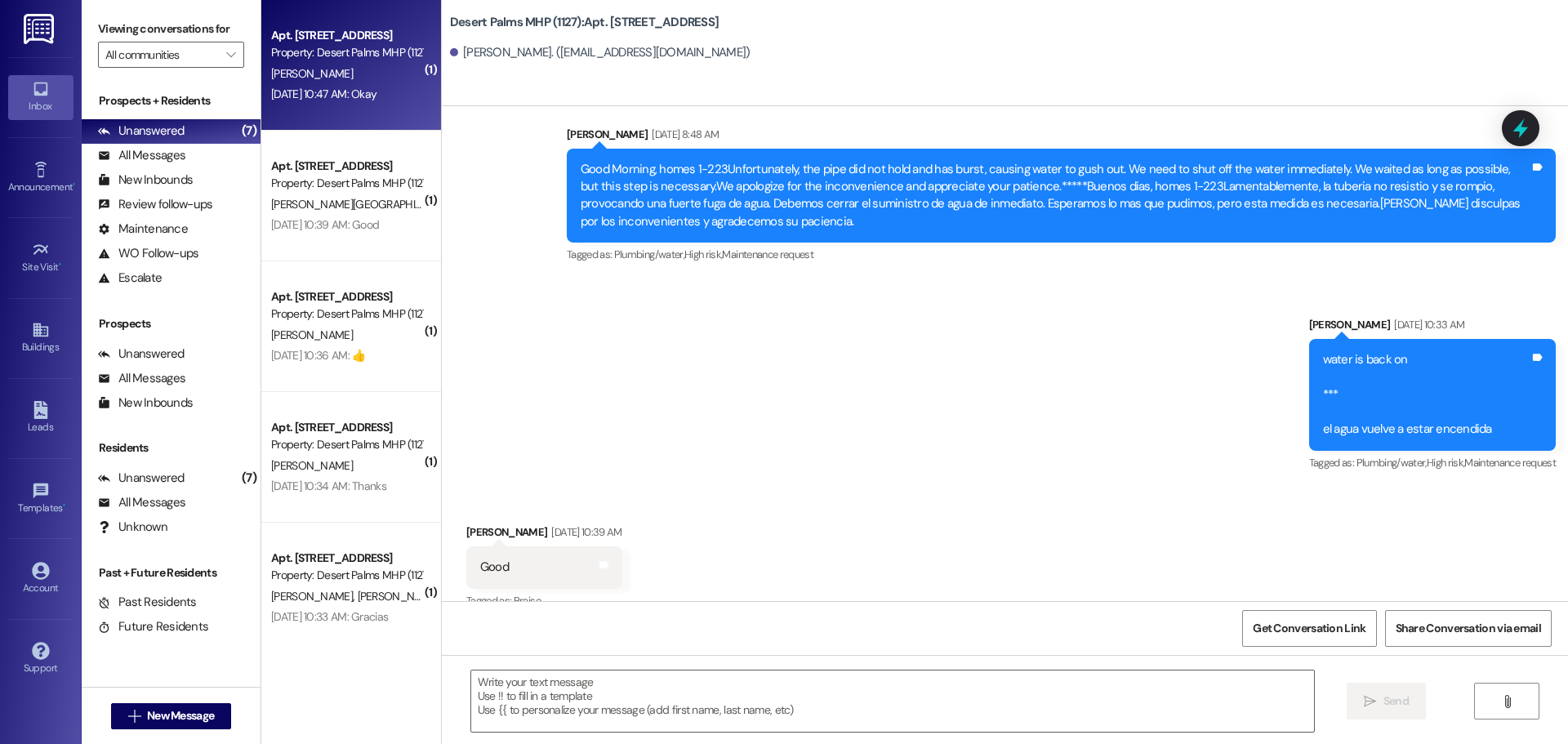
scroll to position [1625, 0]
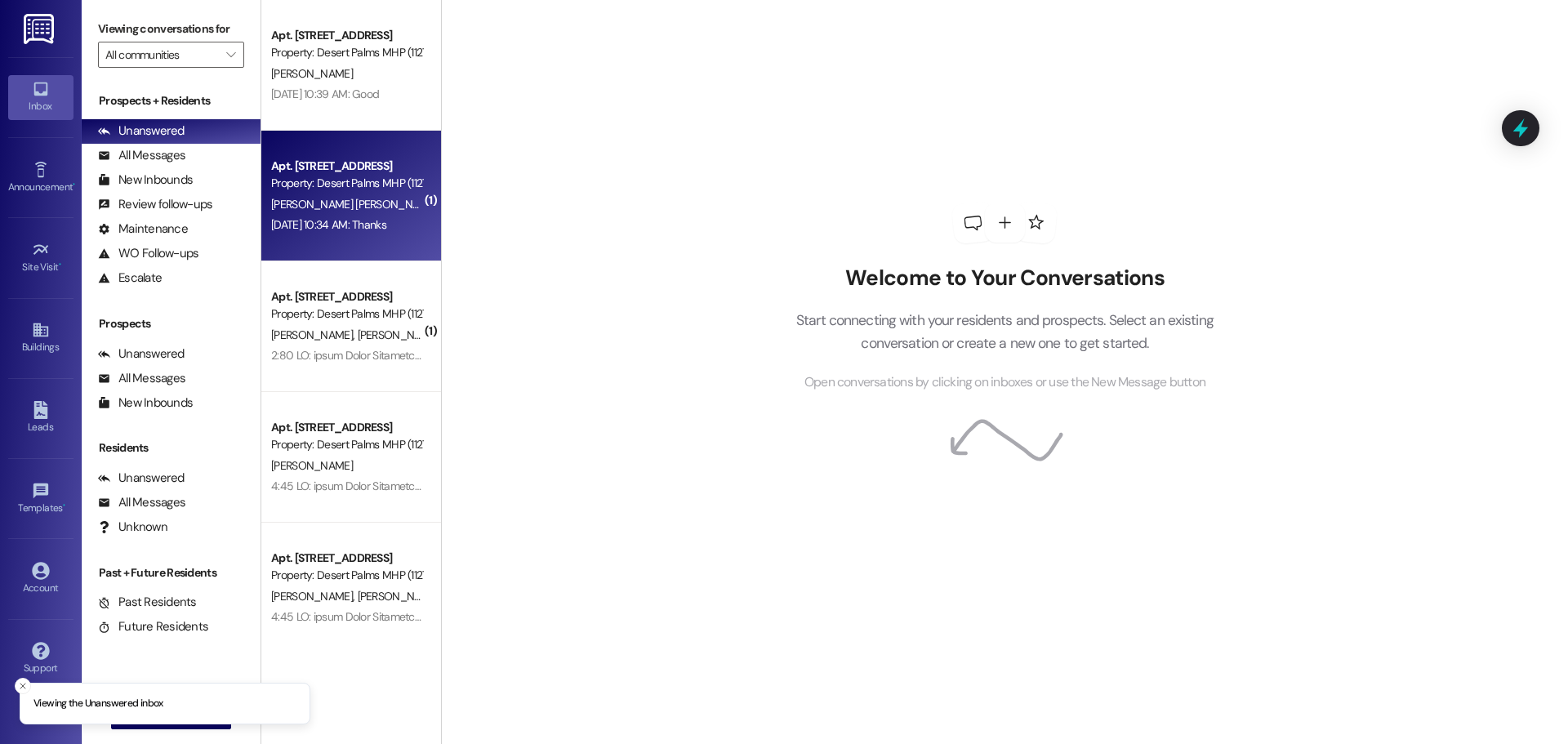
click at [371, 149] on div "Apt. [STREET_ADDRESS] Property: Desert Palms MHP (1127) [PERSON_NAME] [DATE] 10…" at bounding box center [351, 196] width 180 height 130
click at [374, 234] on div "Apt. [STREET_ADDRESS] Property: Desert Palms MHP (1127) [PERSON_NAME] [DATE] 10…" at bounding box center [351, 196] width 180 height 130
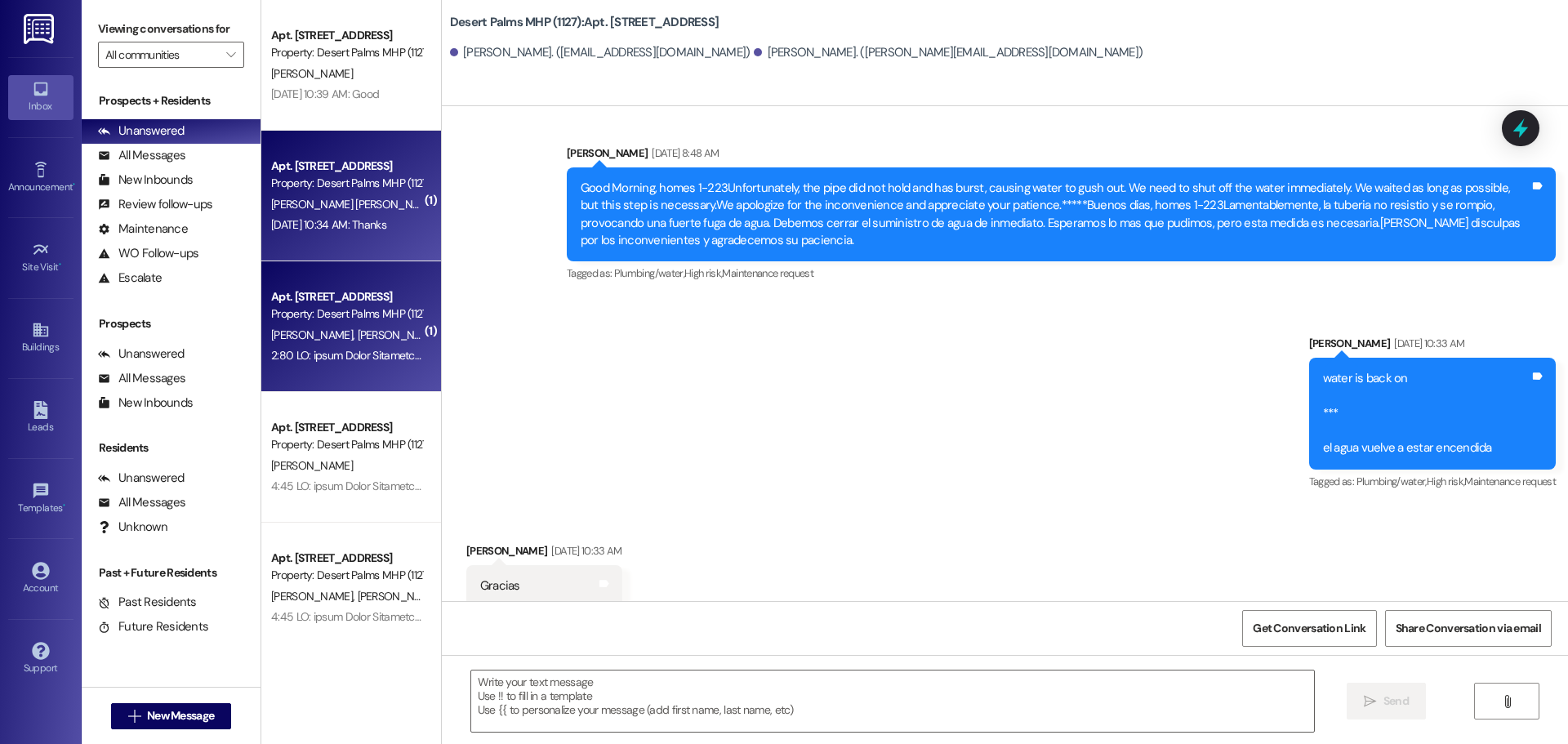
scroll to position [27965, 0]
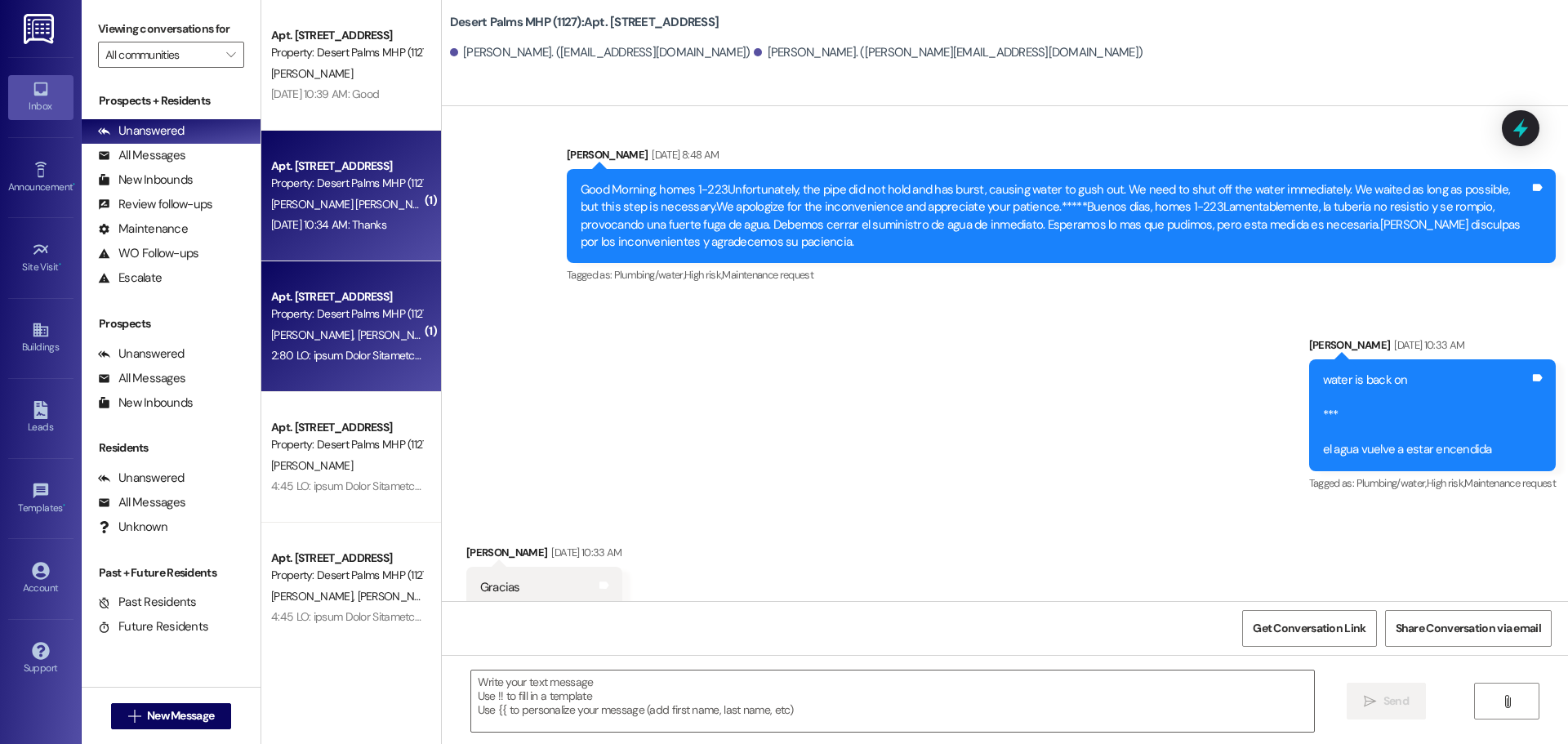
click at [355, 213] on div "Apt. [STREET_ADDRESS] Property: Desert Palms MHP (1127) [PERSON_NAME] [DATE] 10…" at bounding box center [351, 196] width 180 height 130
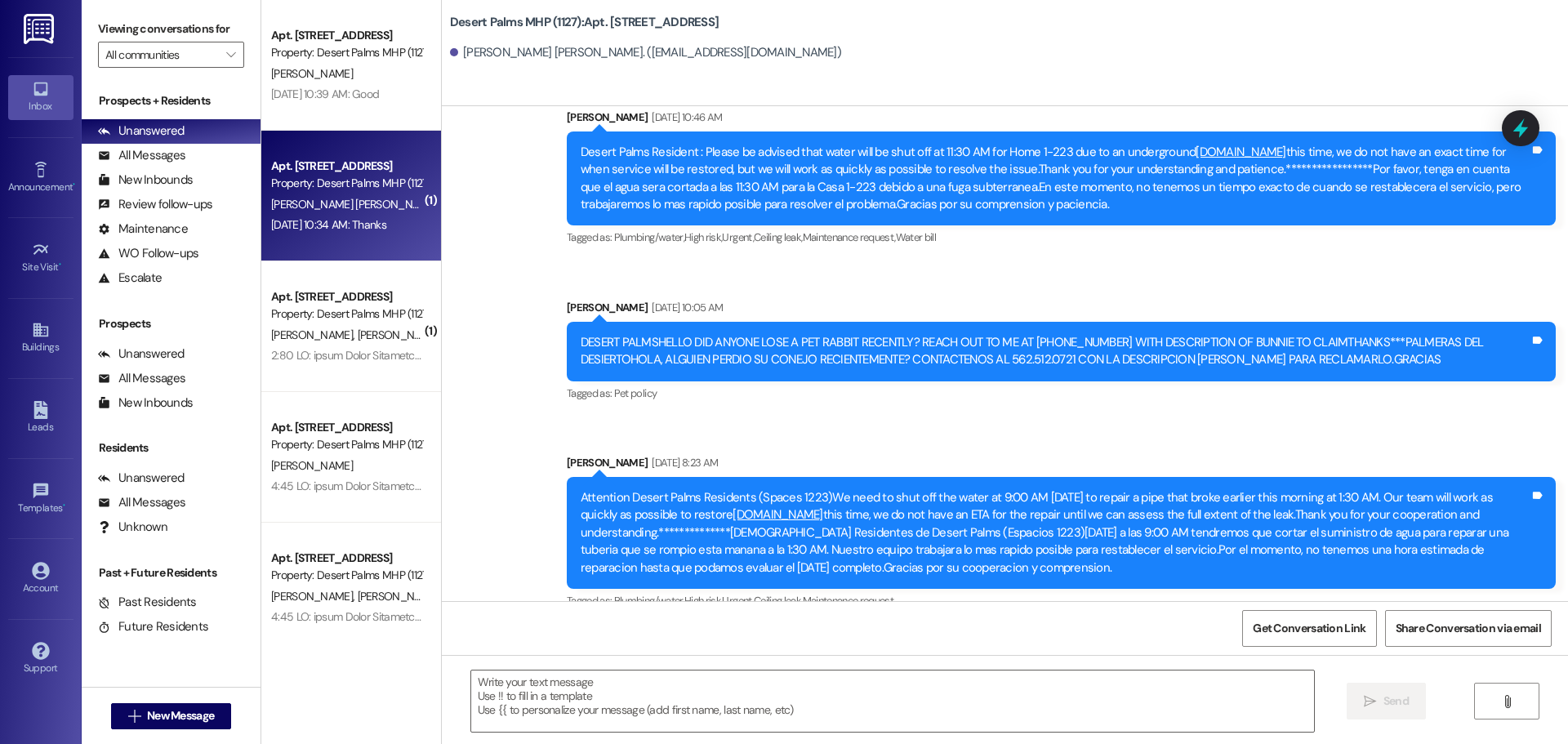
scroll to position [50981, 0]
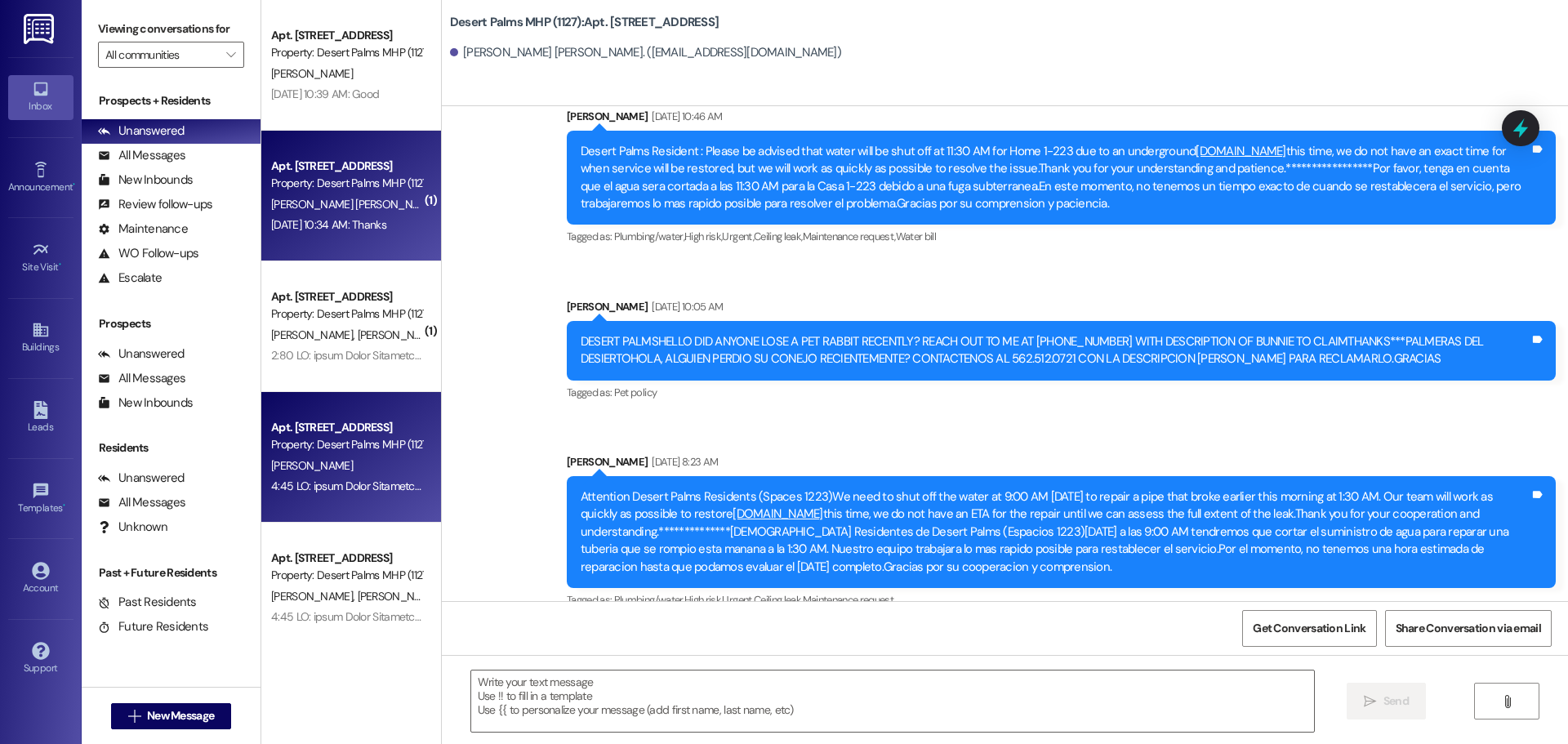
click at [327, 458] on div "[PERSON_NAME]" at bounding box center [347, 465] width 154 height 20
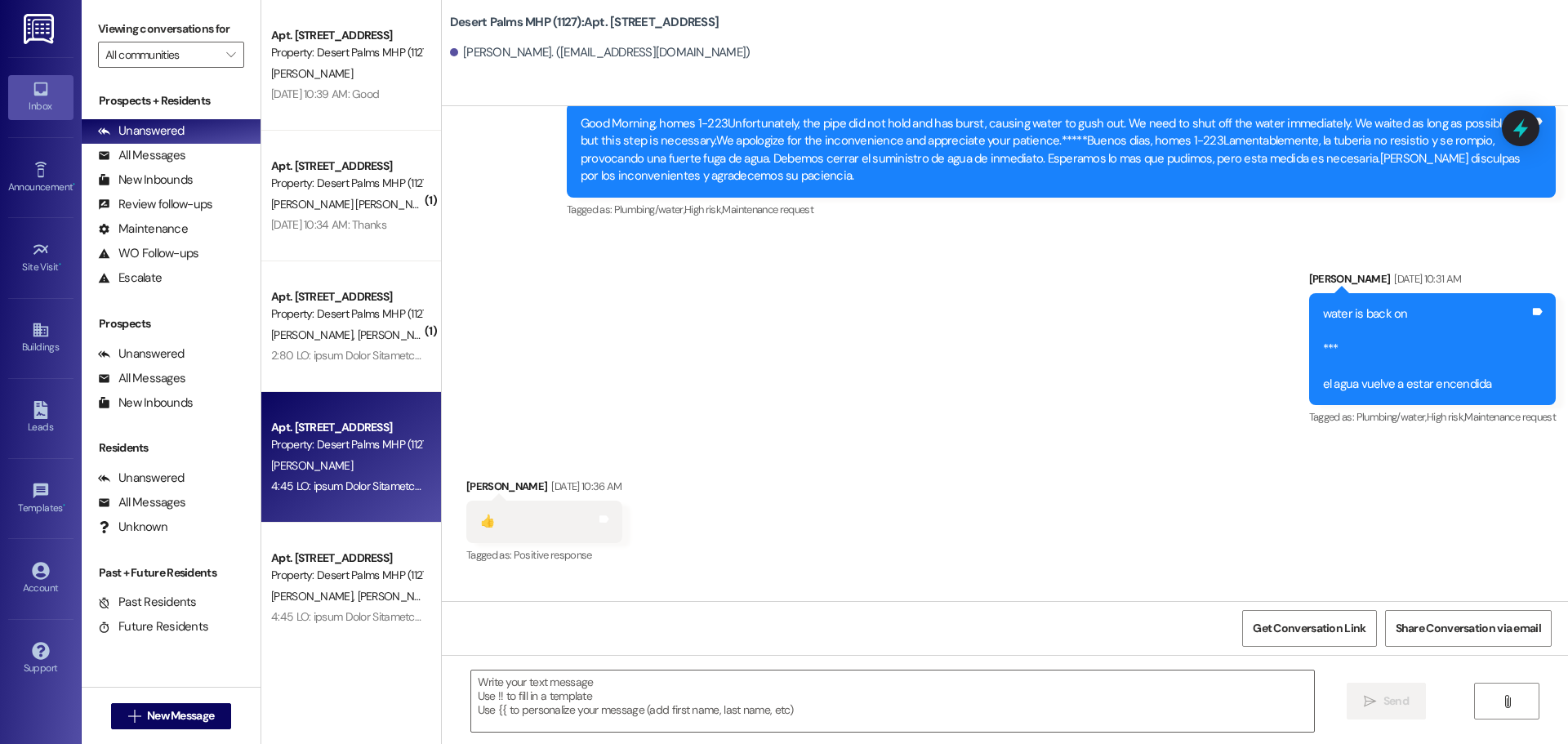
scroll to position [14941, 0]
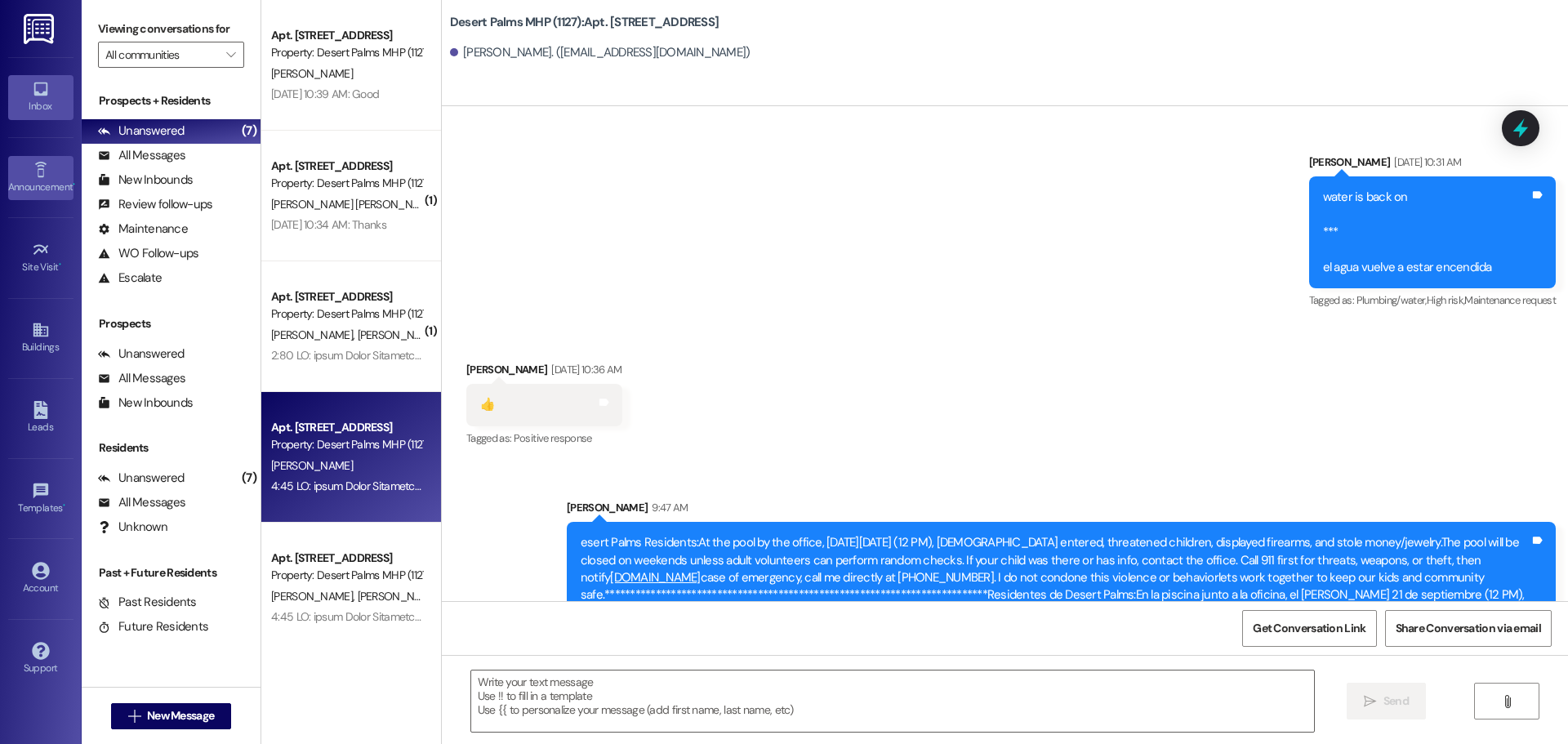
click at [41, 156] on link "Announcement •" at bounding box center [41, 178] width 65 height 44
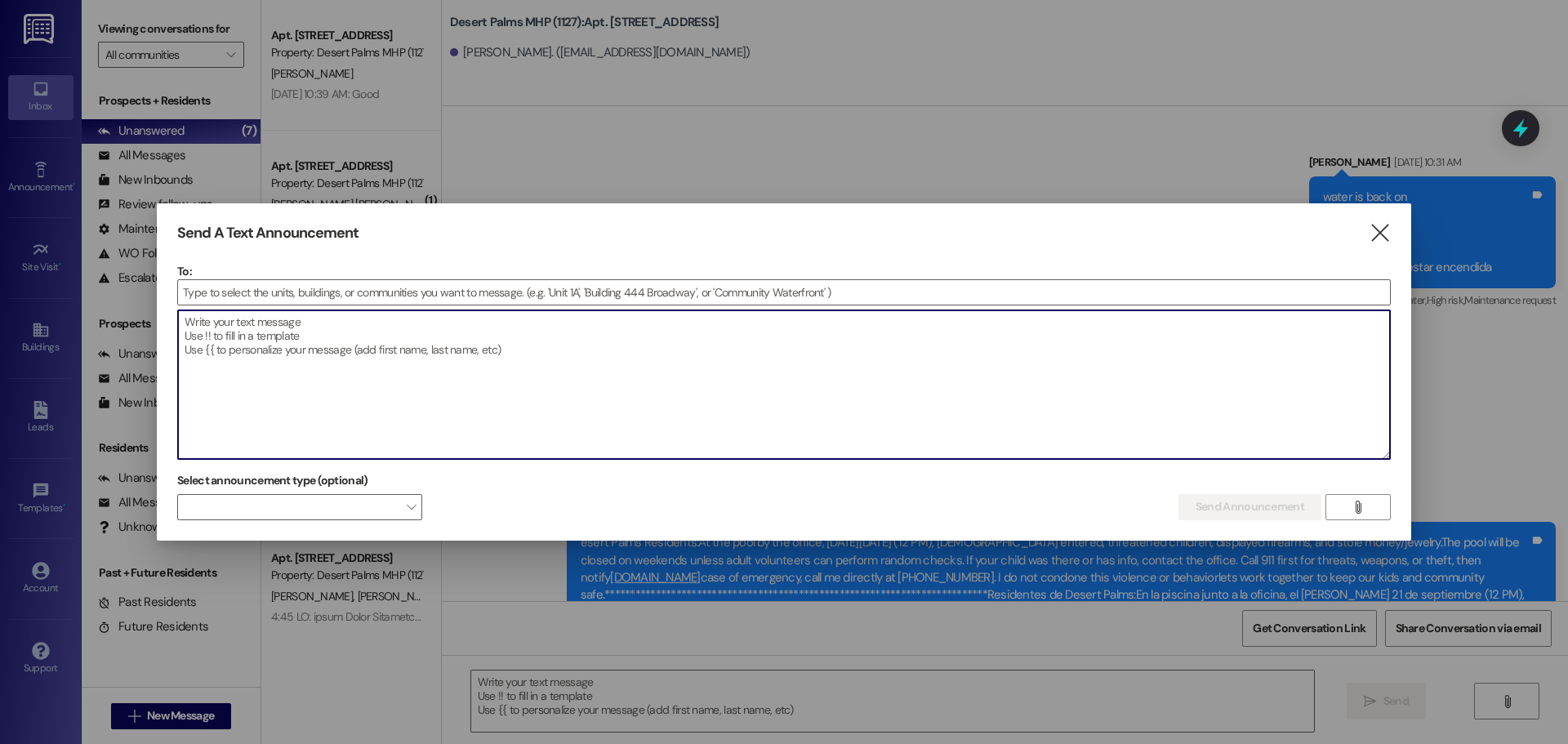
click at [686, 427] on textarea at bounding box center [784, 384] width 1213 height 149
paste textarea "Desert Palms Residents: At the pool by the office, [DATE][DATE] (1–2 PM), two […"
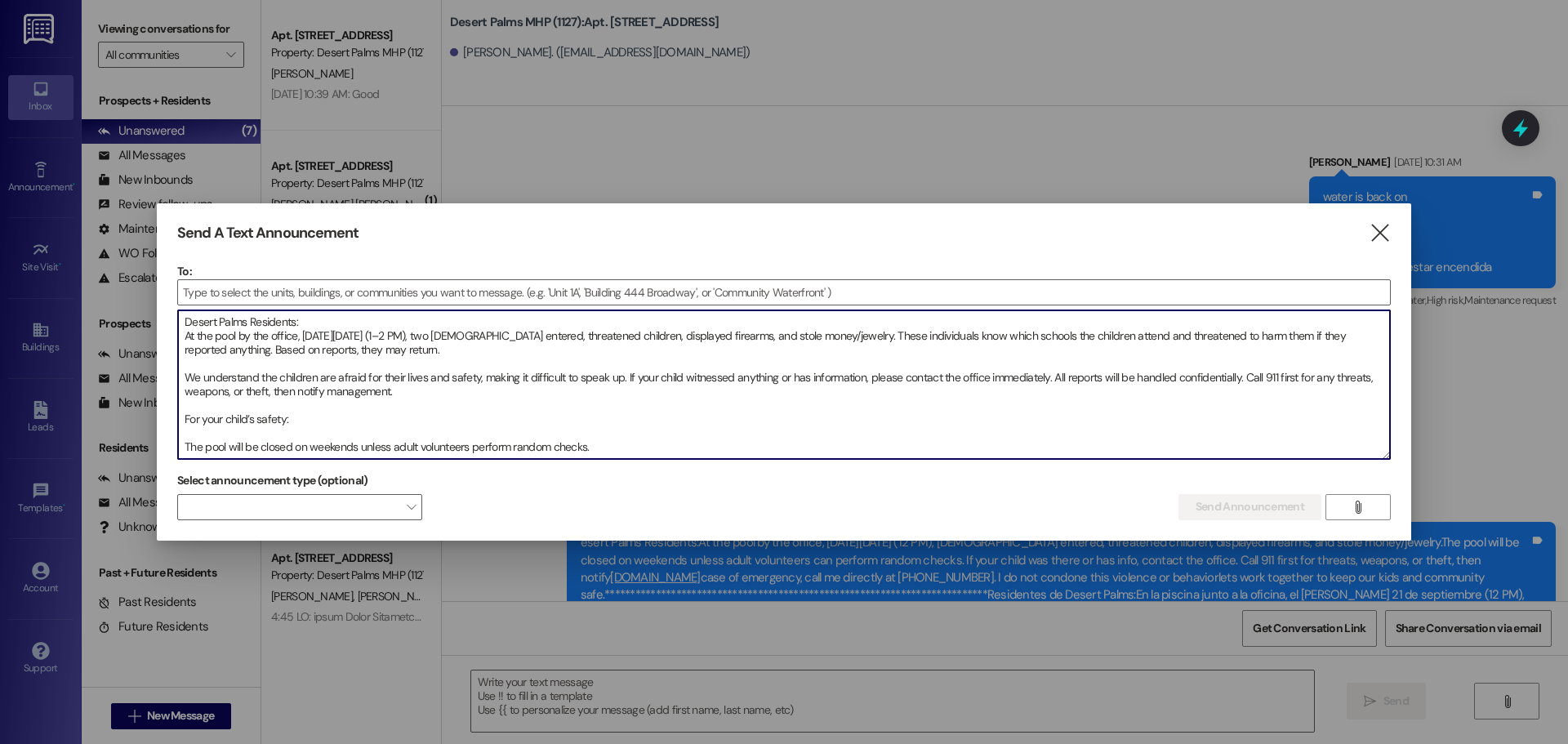
scroll to position [50, 0]
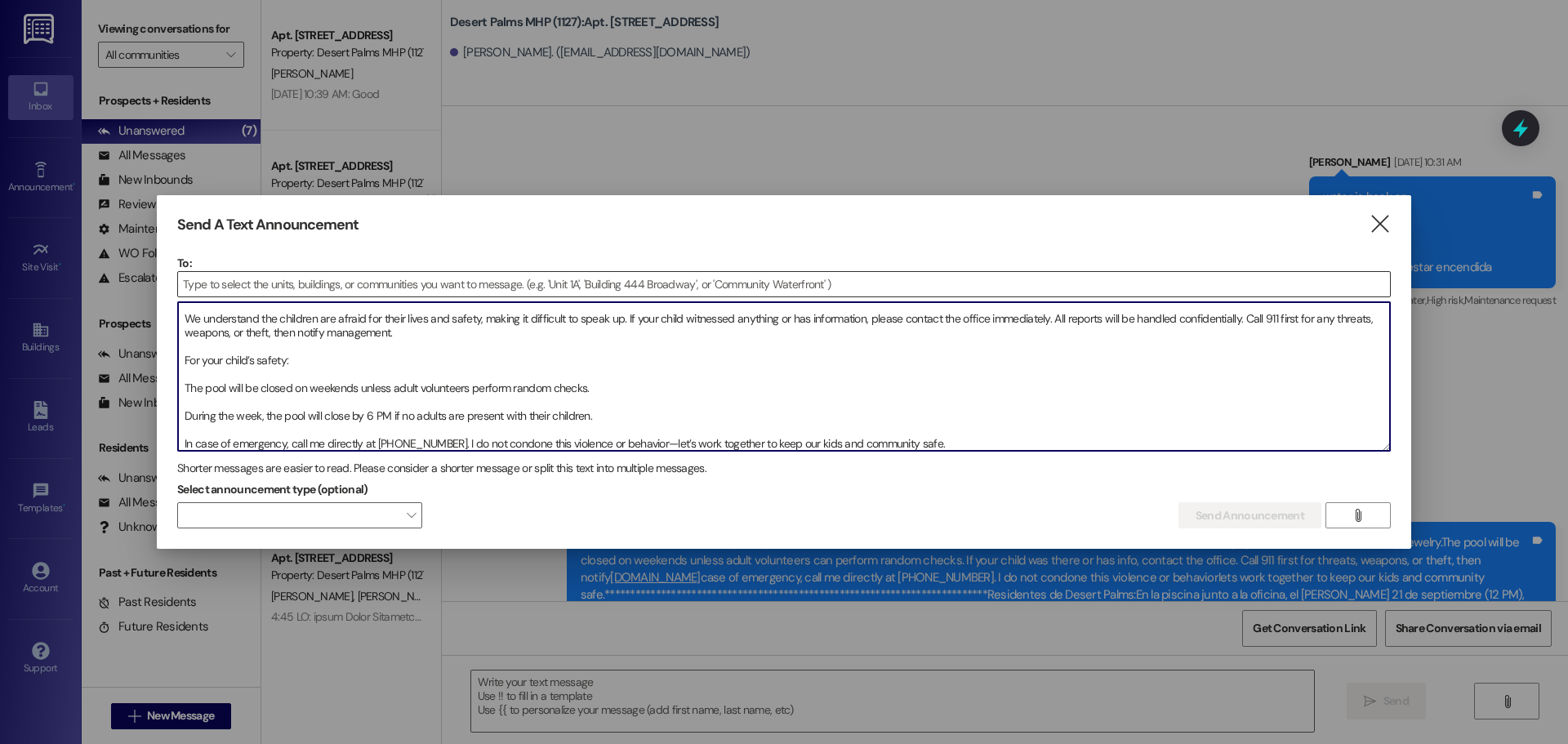
type textarea "Desert Palms Residents: At the pool by the office, [DATE][DATE] (1–2 PM), two […"
click at [559, 289] on input at bounding box center [784, 284] width 1213 height 25
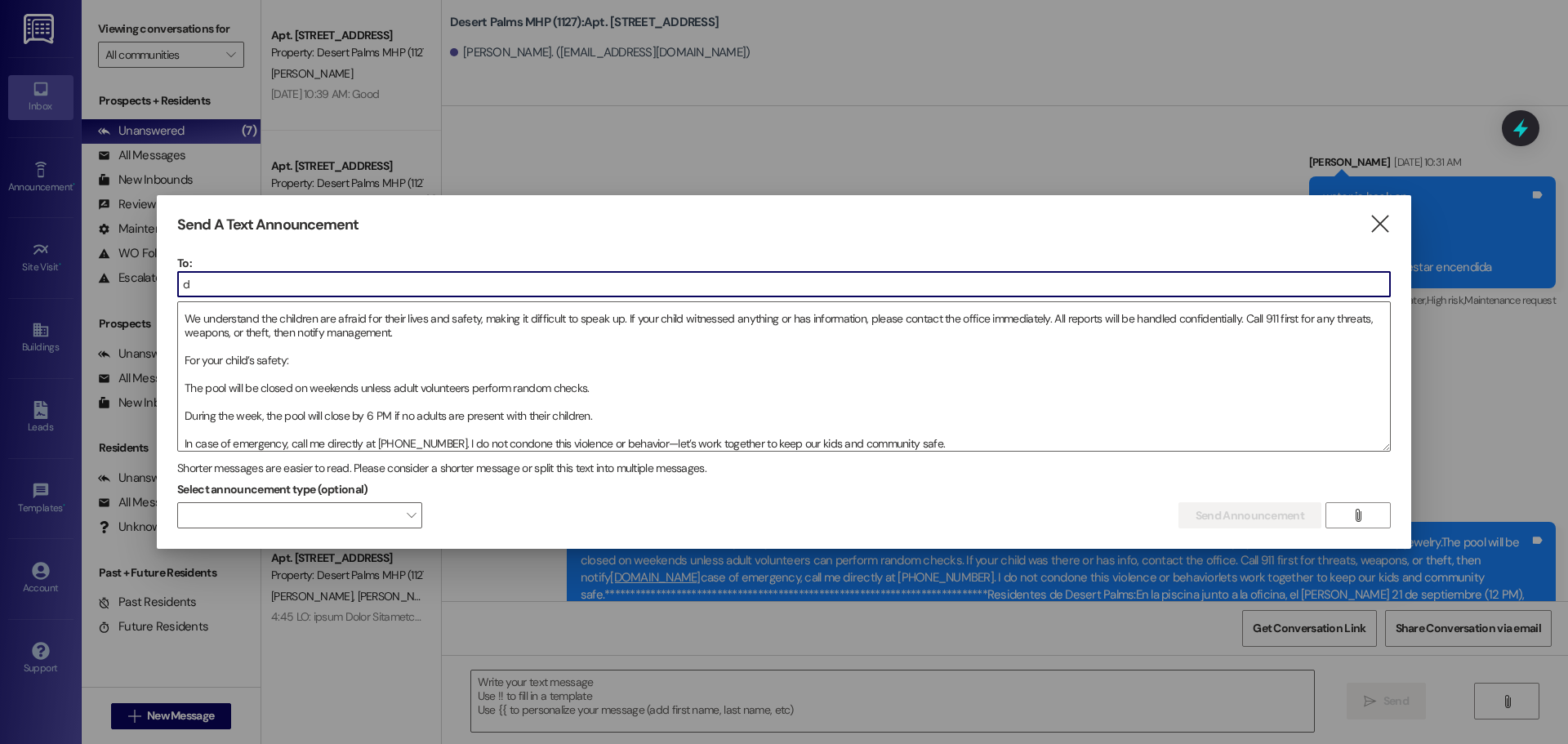
type input "de"
type input "1097"
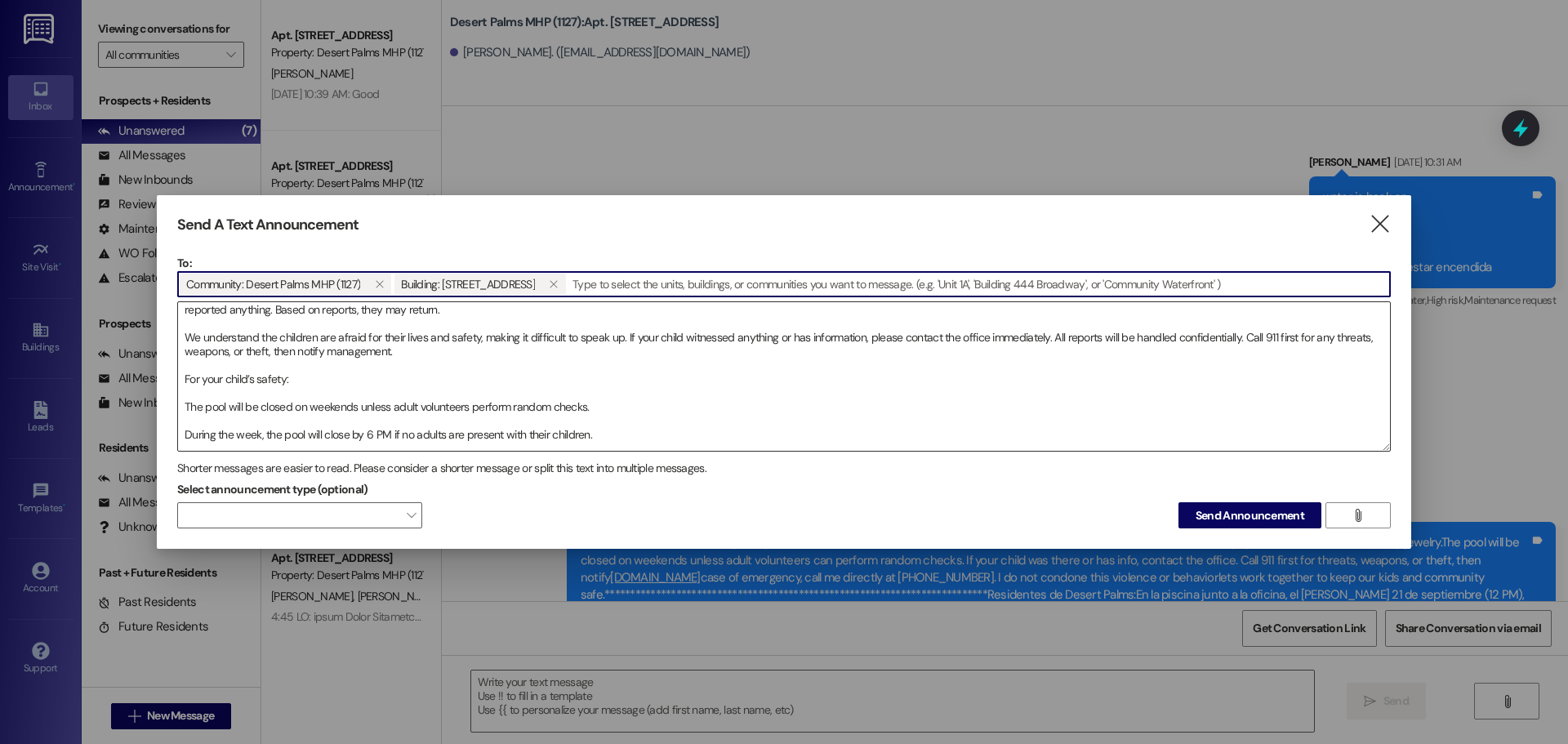
scroll to position [0, 0]
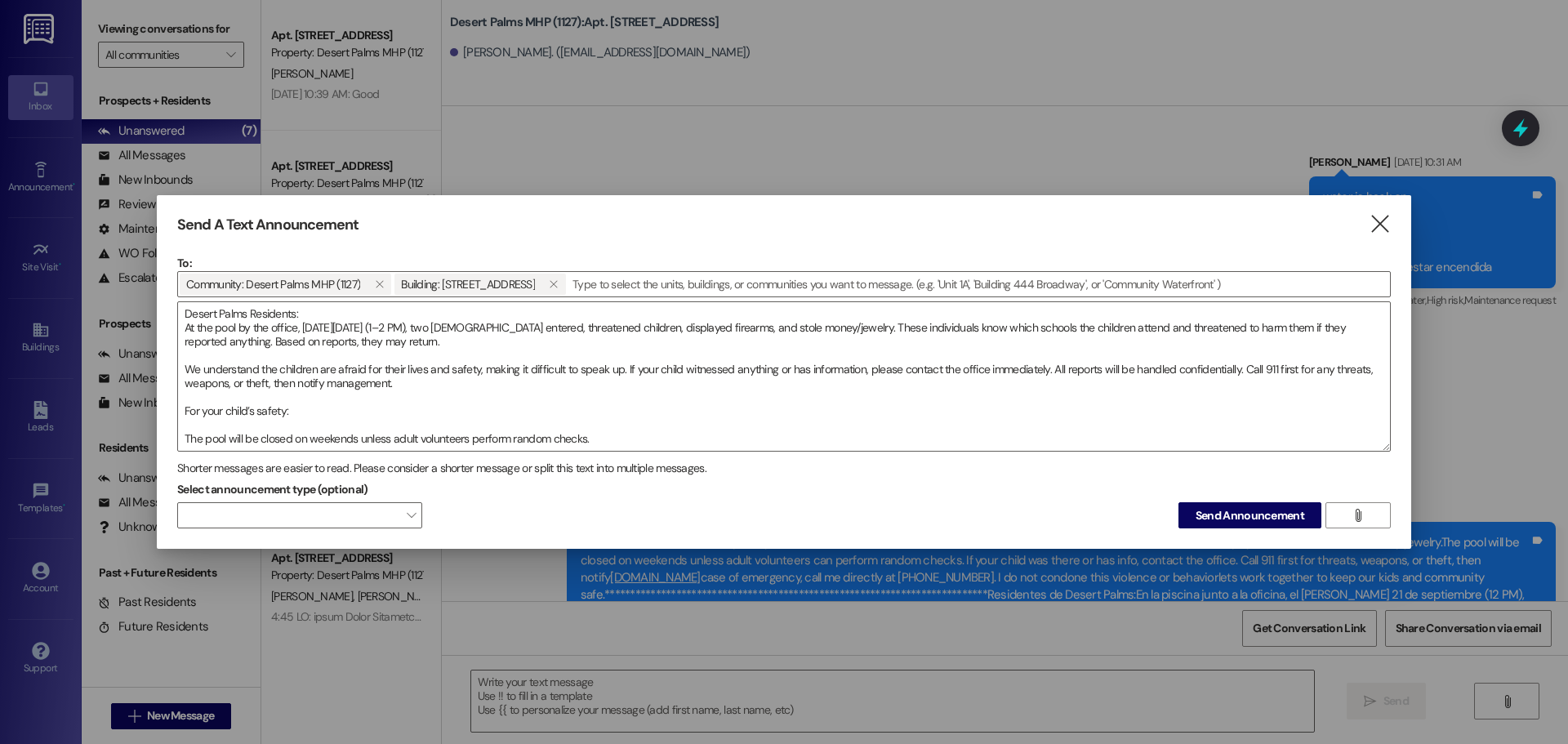
click at [1244, 499] on div "Select announcement type (optional)  Send Announcement " at bounding box center [784, 502] width 1213 height 51
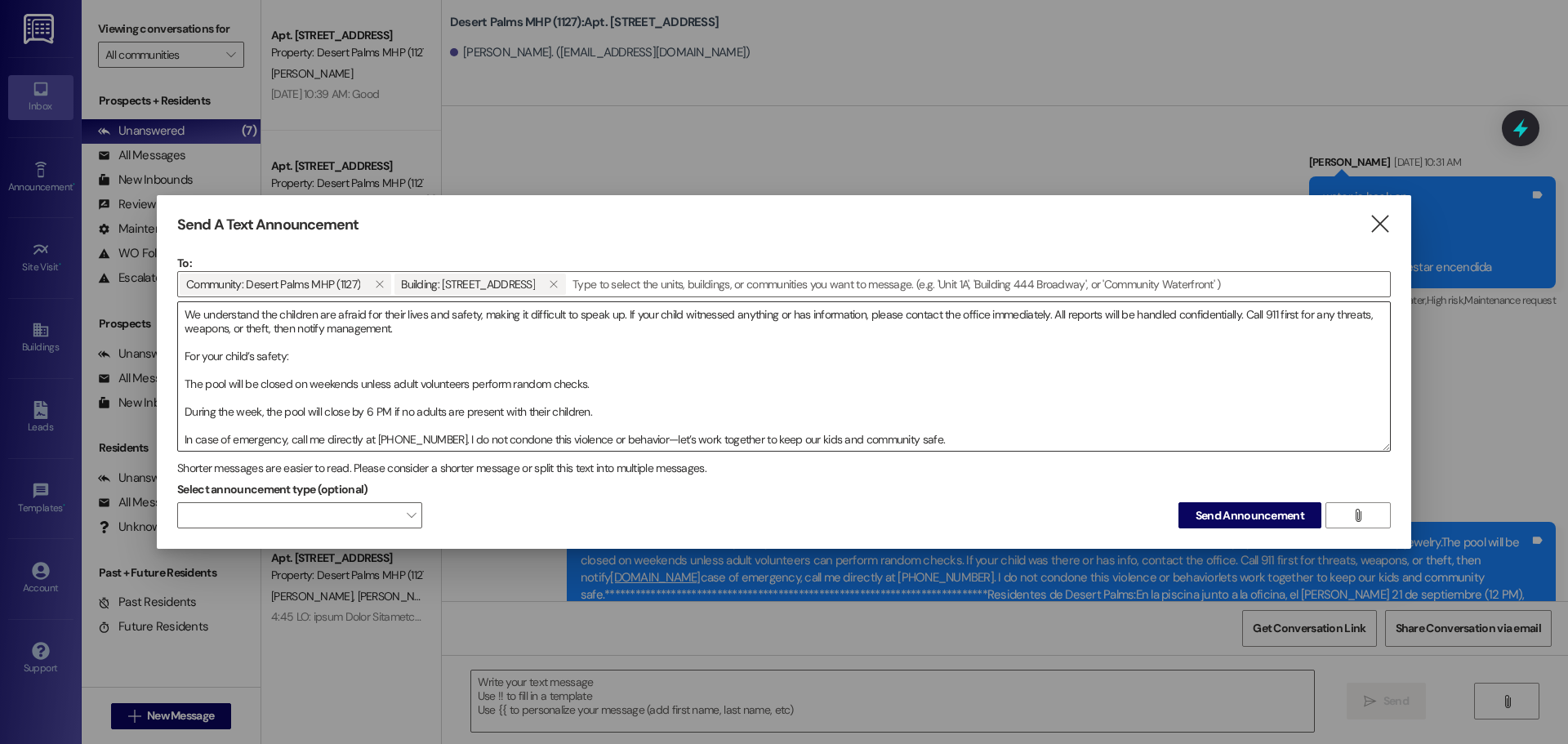
scroll to position [56, 0]
click at [1281, 504] on button "Send Announcement" at bounding box center [1251, 516] width 143 height 26
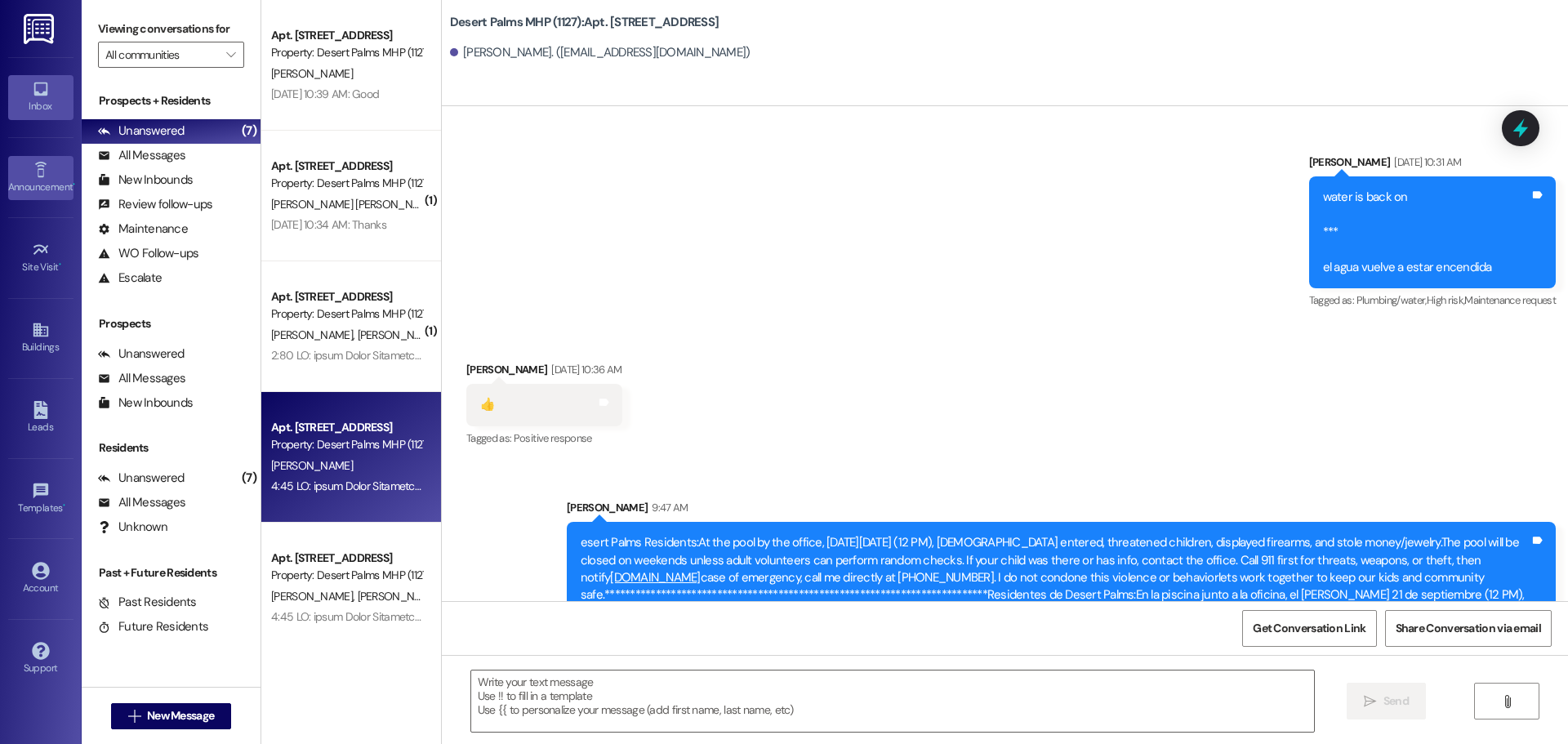
drag, startPoint x: 78, startPoint y: 408, endPoint x: 65, endPoint y: 178, distance: 230.4
click at [65, 175] on div "Inbox Go to Inbox Announcement • Send A Text Announcement Site Visit • Go to Si…" at bounding box center [41, 372] width 82 height 744
click at [52, 175] on link "Announcement •" at bounding box center [41, 178] width 65 height 44
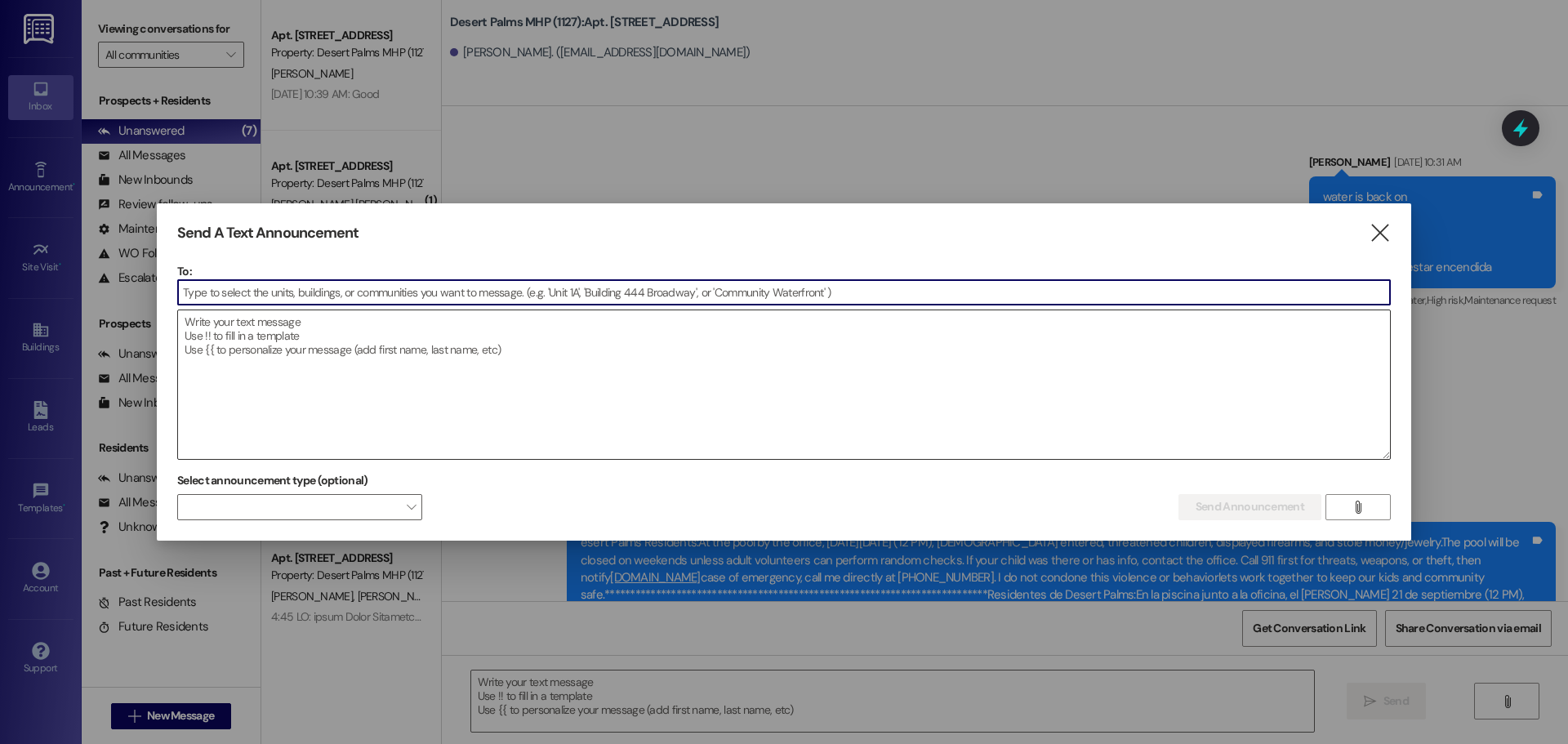
drag, startPoint x: 598, startPoint y: 449, endPoint x: 599, endPoint y: 437, distance: 12.0
click at [598, 444] on textarea at bounding box center [784, 384] width 1213 height 149
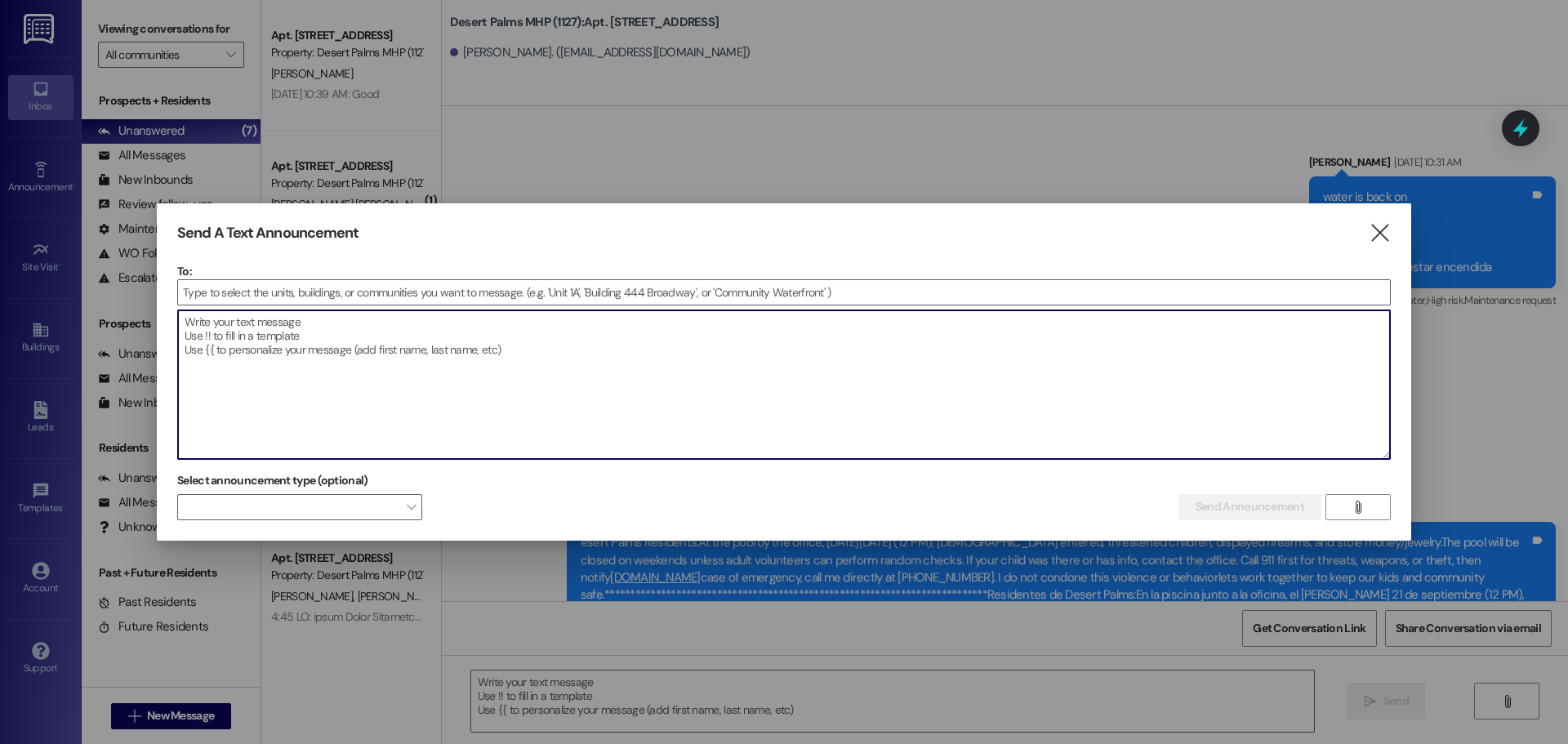
paste textarea "Loremipsum do Sitame Conse: Ad el seddoei tempo i ut laboree, do magnaal 10 en …"
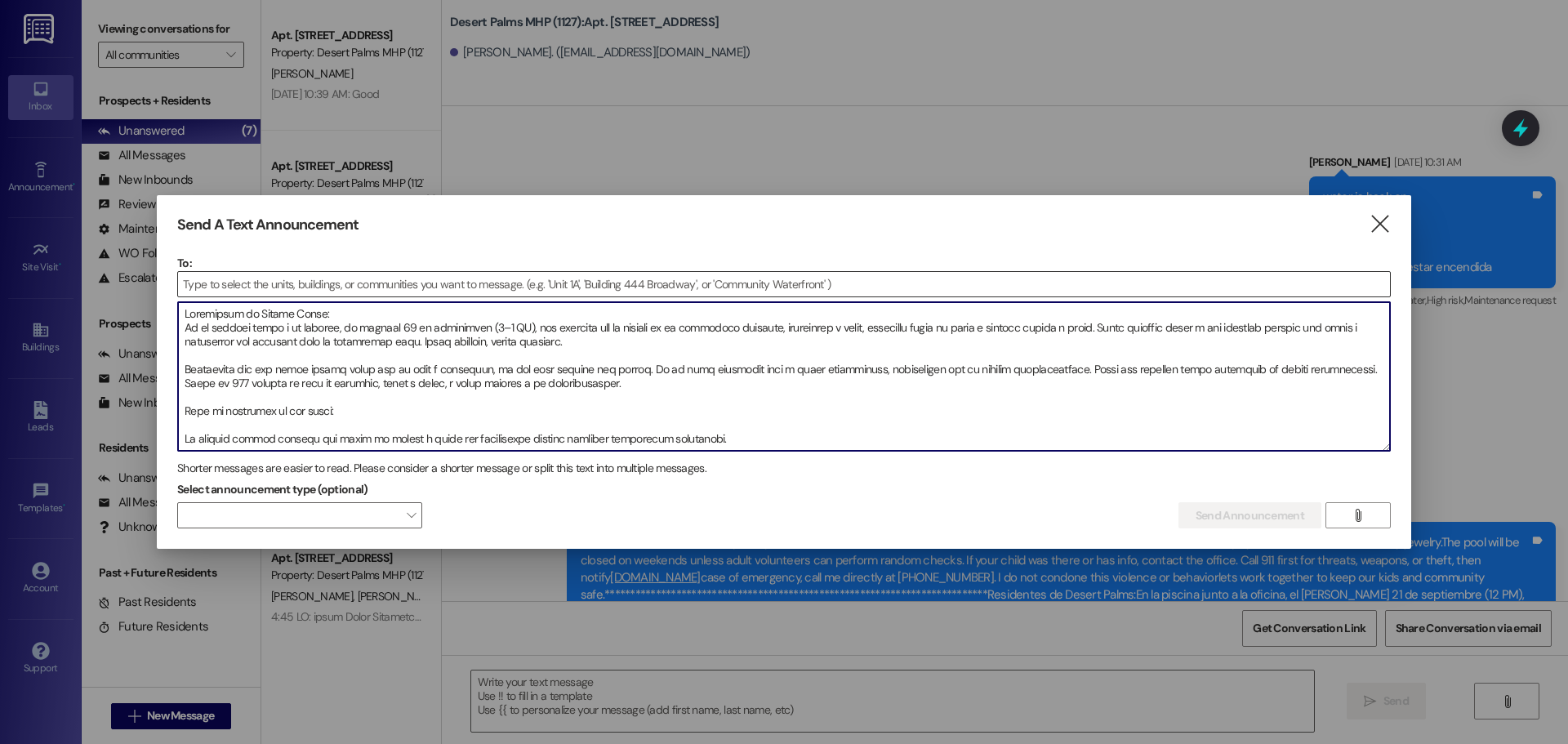
scroll to position [50, 0]
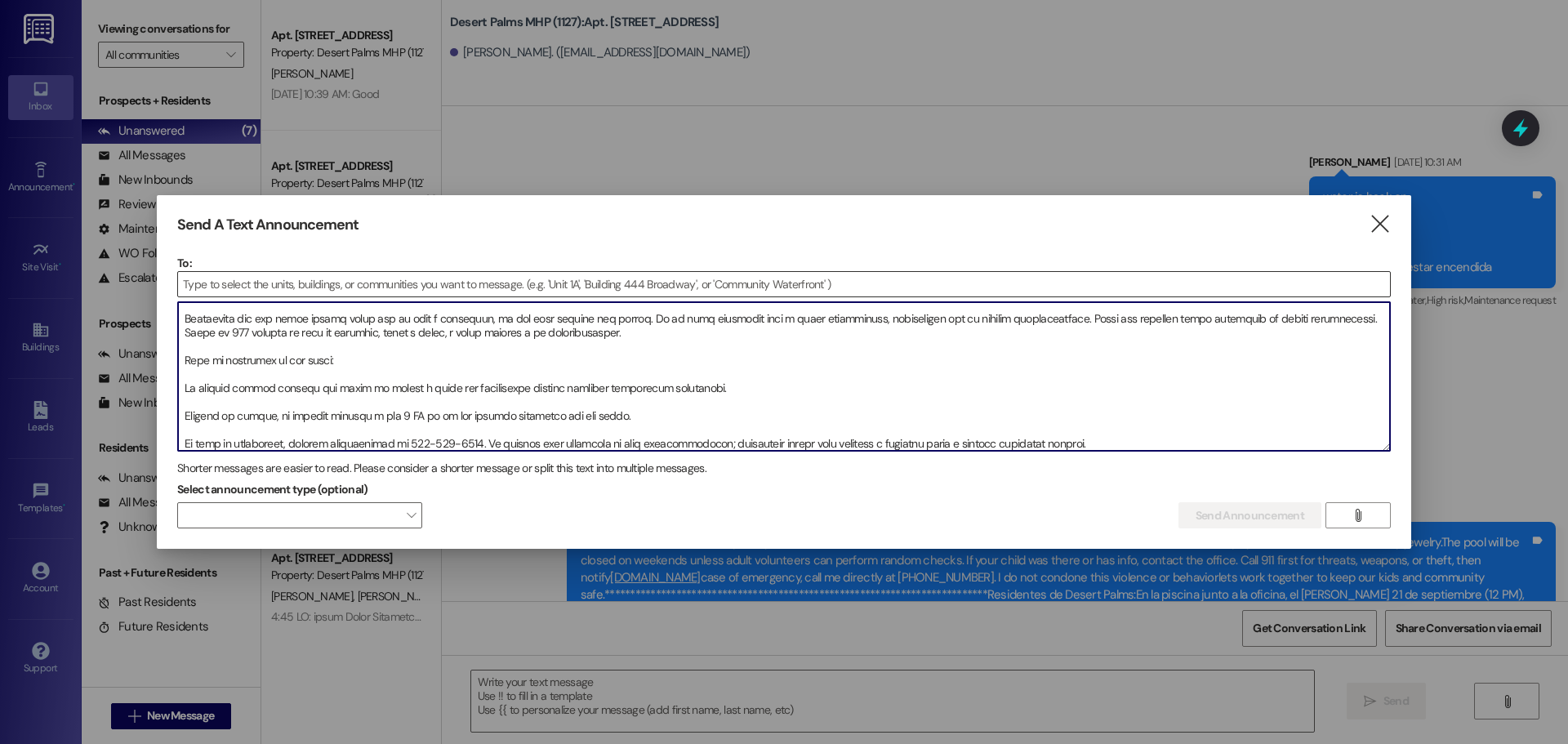
type textarea "Loremipsum do Sitame Conse: Ad el seddoei tempo i ut laboree, do magnaal 10 en …"
click at [626, 282] on input at bounding box center [784, 284] width 1213 height 25
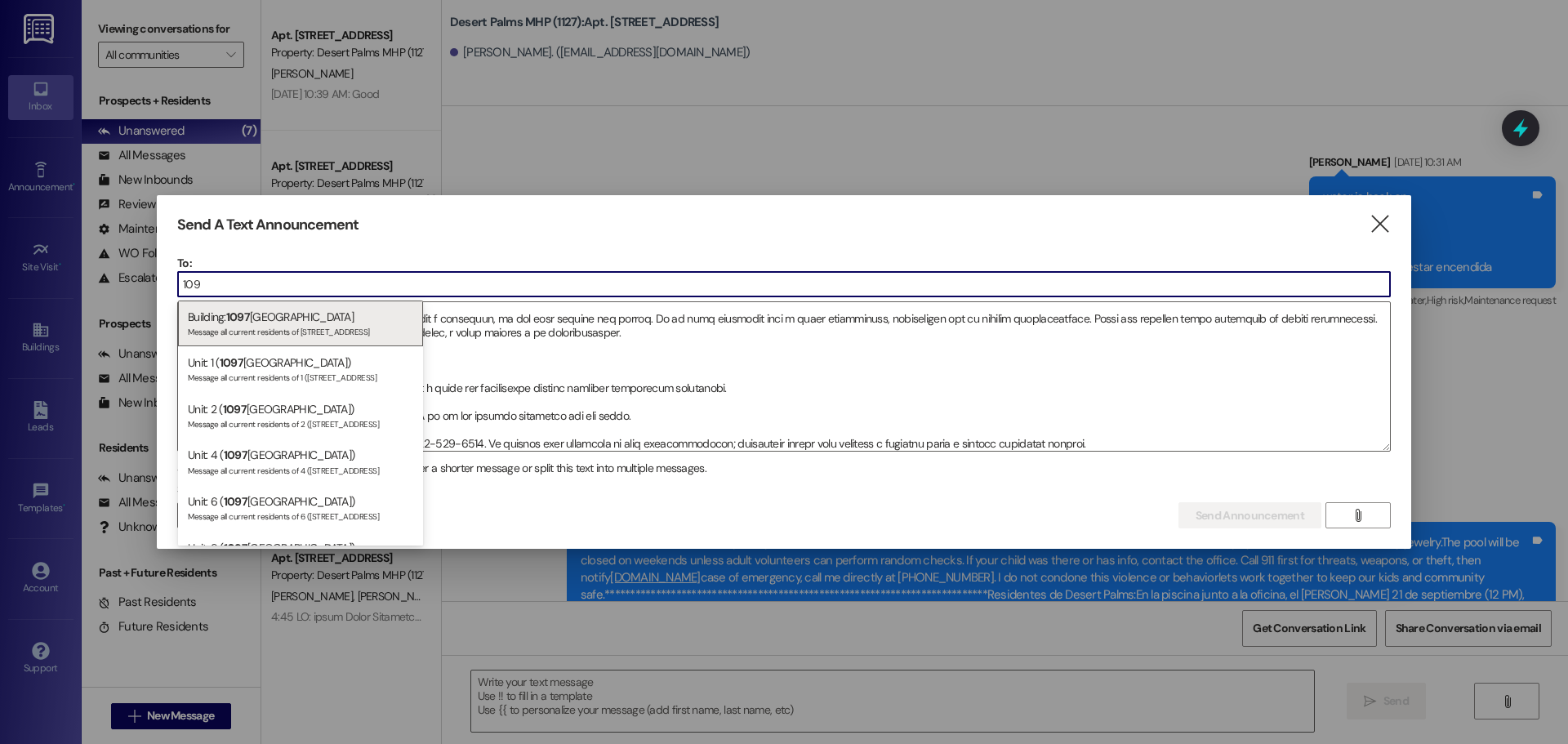
type input "1097"
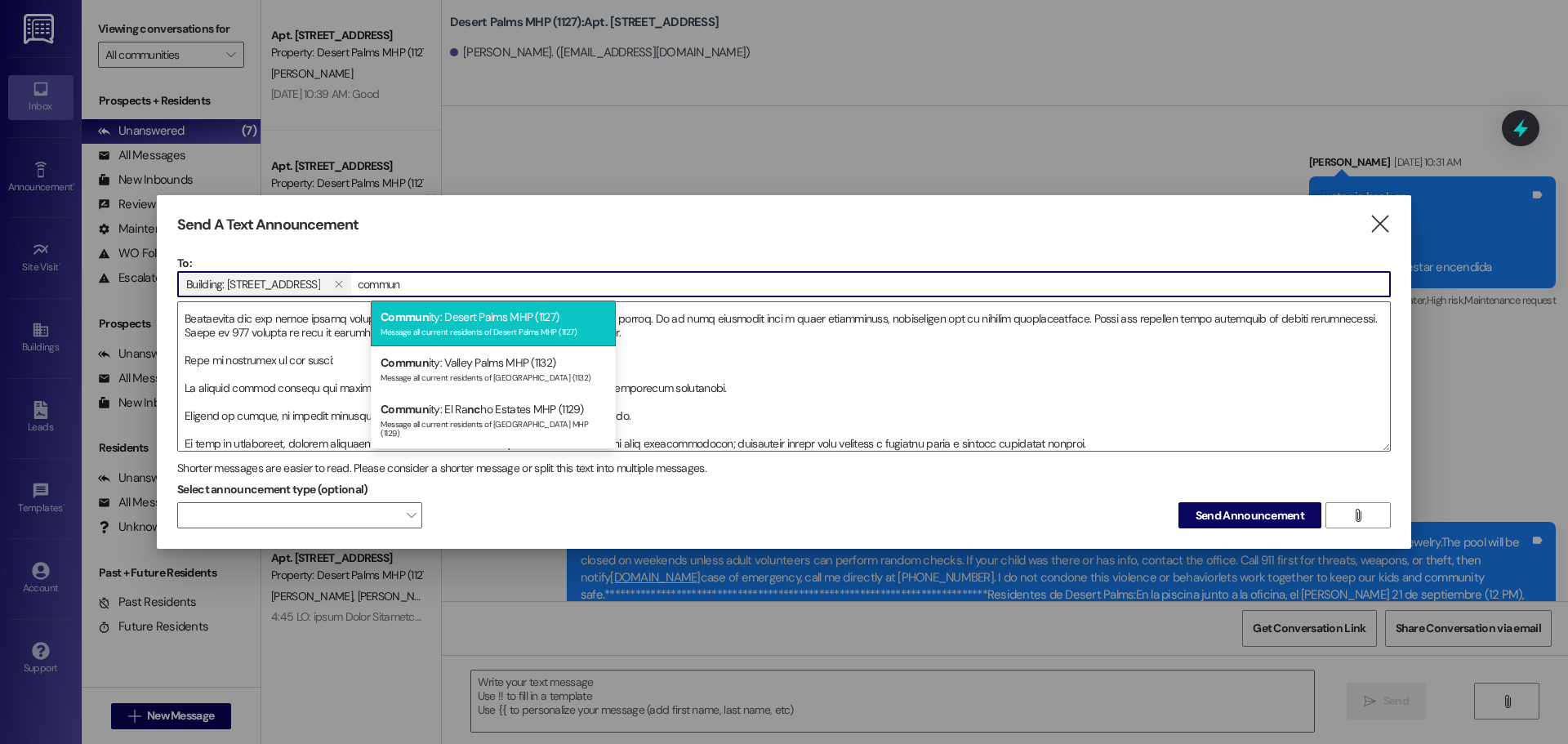
drag, startPoint x: 474, startPoint y: 297, endPoint x: 483, endPoint y: 304, distance: 11.4
click at [474, 299] on div "To: Building: [STREET_ADDRESS]  commun  Drop image file here" at bounding box center [784, 353] width 1213 height 197
type input "commun"
drag, startPoint x: 491, startPoint y: 312, endPoint x: 514, endPoint y: 320, distance: 24.4
click at [490, 314] on div "Commun ity: Desert Palms MHP (1127) Message all current residents of Desert Pal…" at bounding box center [494, 324] width 245 height 47
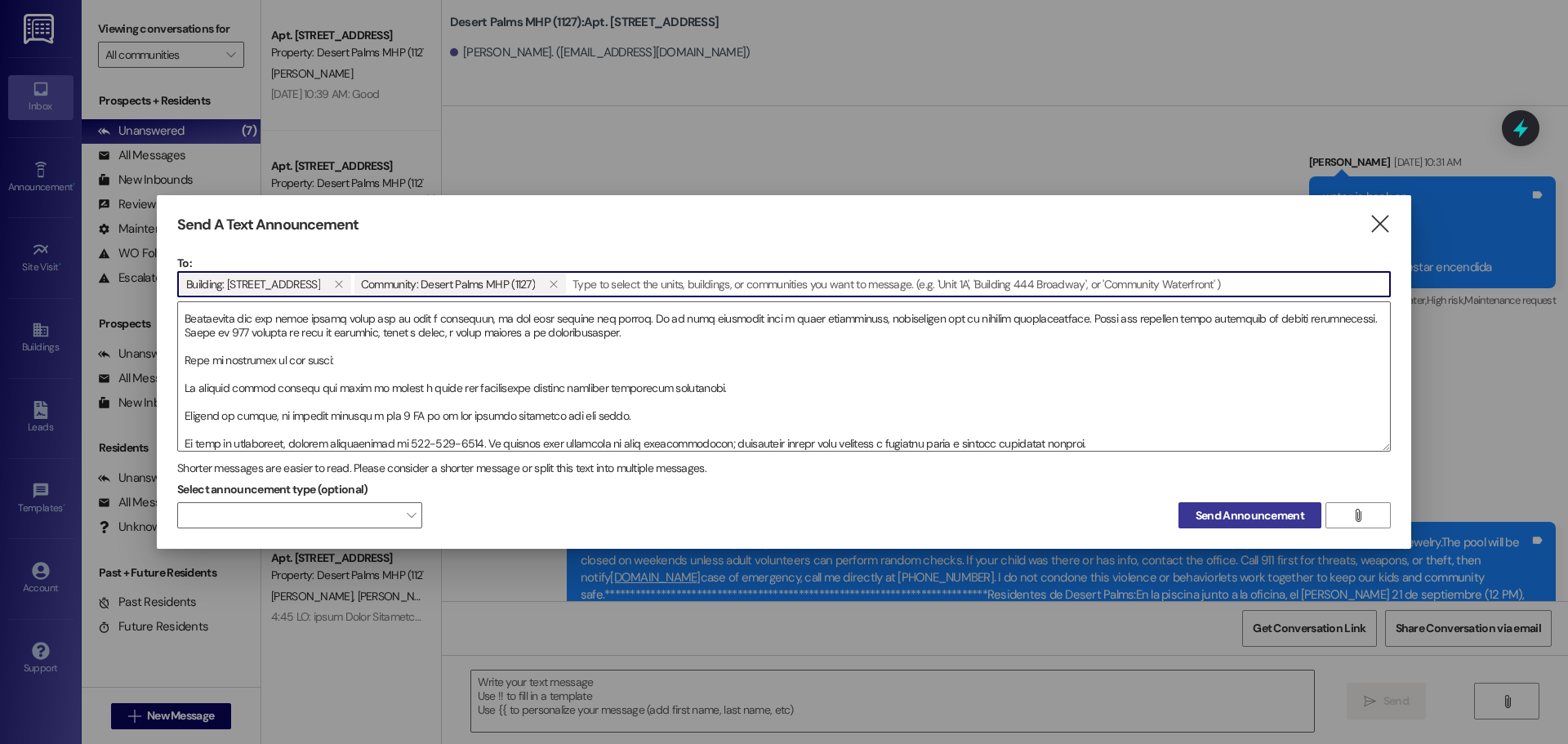
click at [1284, 512] on span "Send Announcement" at bounding box center [1250, 515] width 108 height 17
